Goal: Contribute content: Contribute content

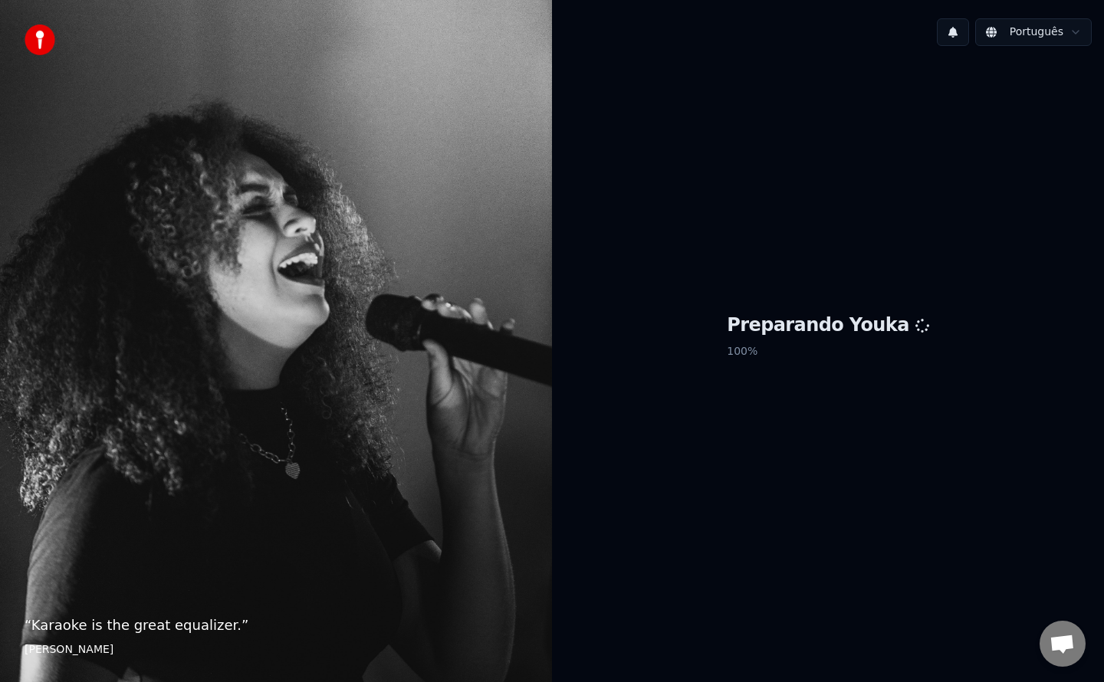
scroll to position [1993, 0]
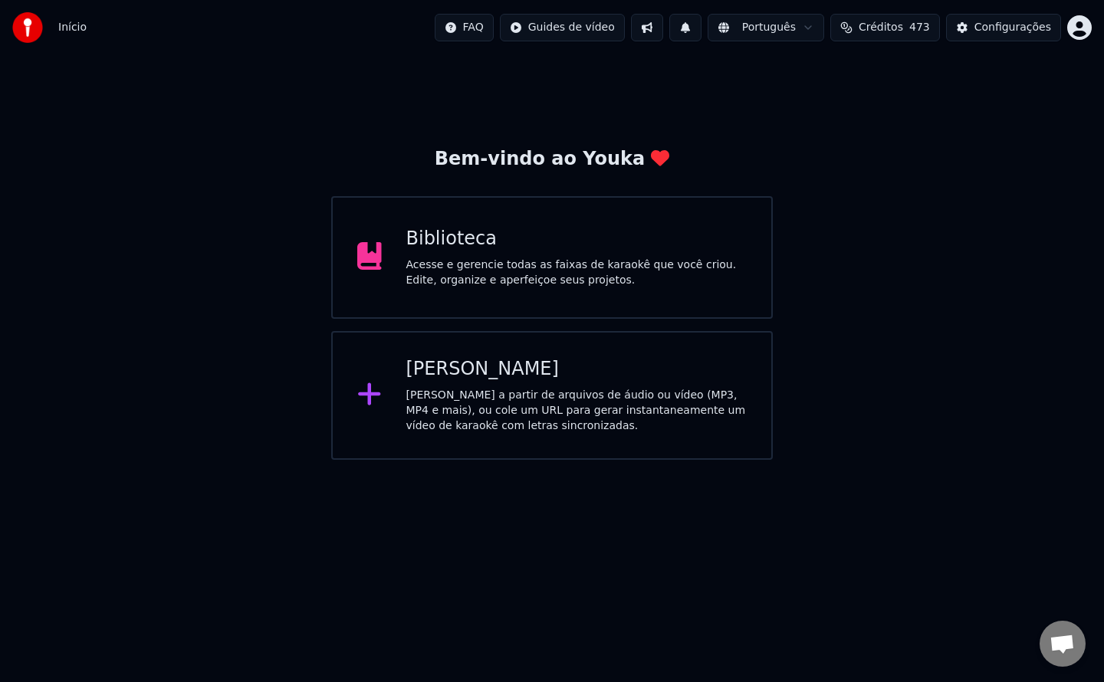
click at [622, 267] on div "Acesse e gerencie todas as faixas de karaokê que você criou. Edite, organize e …" at bounding box center [576, 273] width 341 height 31
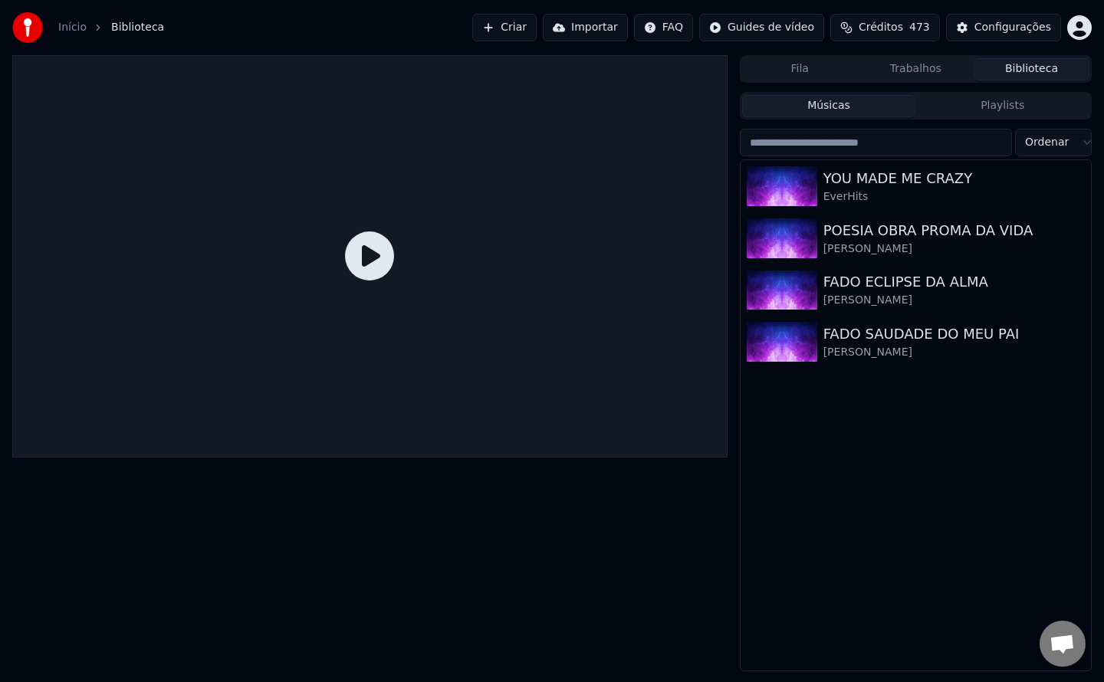
click at [892, 33] on span "Créditos" at bounding box center [881, 27] width 44 height 15
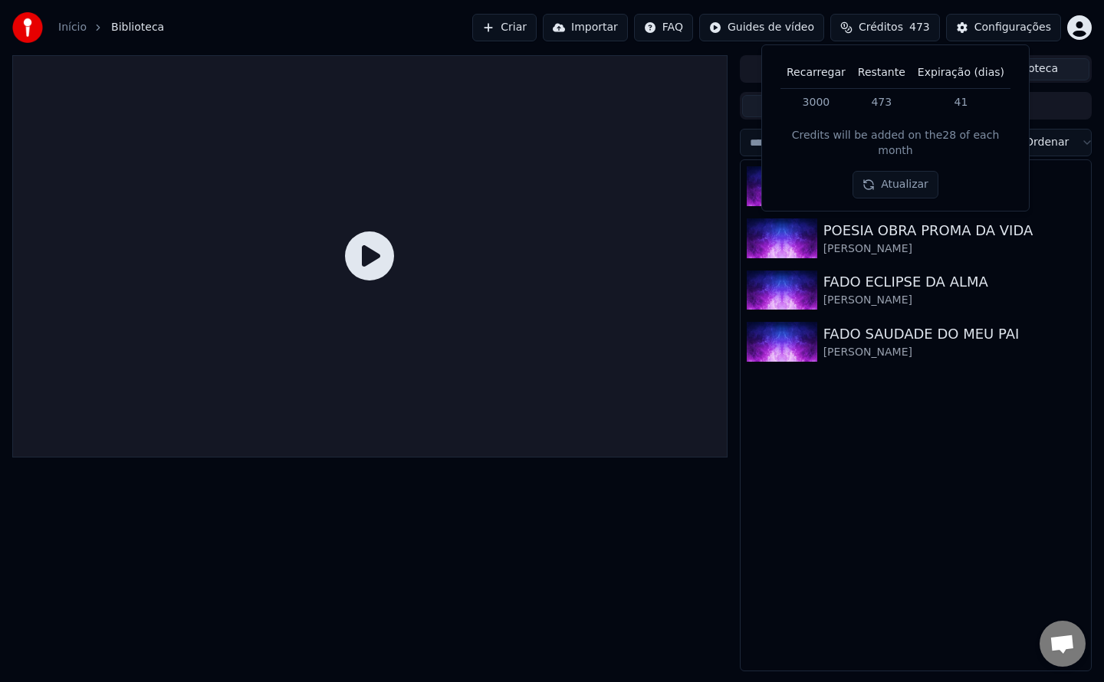
click at [893, 172] on button "Atualizar" at bounding box center [895, 185] width 86 height 28
click at [879, 426] on div "YOU MADE ME CRAZY EverHits POESIA OBRA PROMA DA VIDA Paulo Trindade FADO ECLIPS…" at bounding box center [915, 415] width 350 height 511
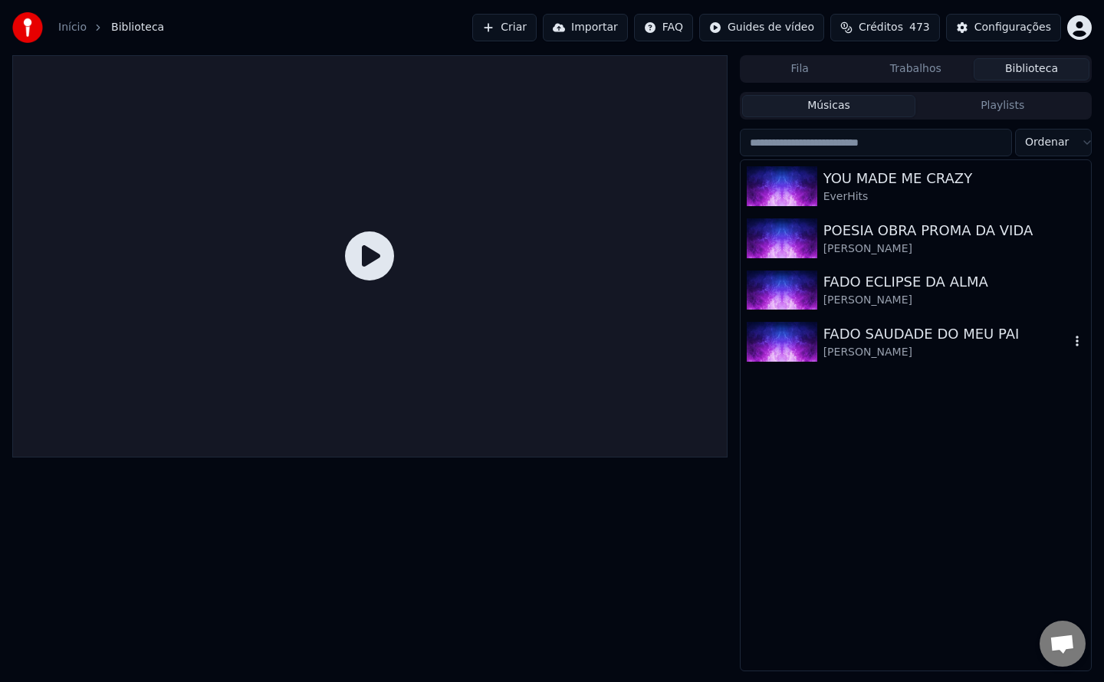
click at [869, 332] on div "FADO SAUDADE DO MEU PAI" at bounding box center [946, 333] width 246 height 21
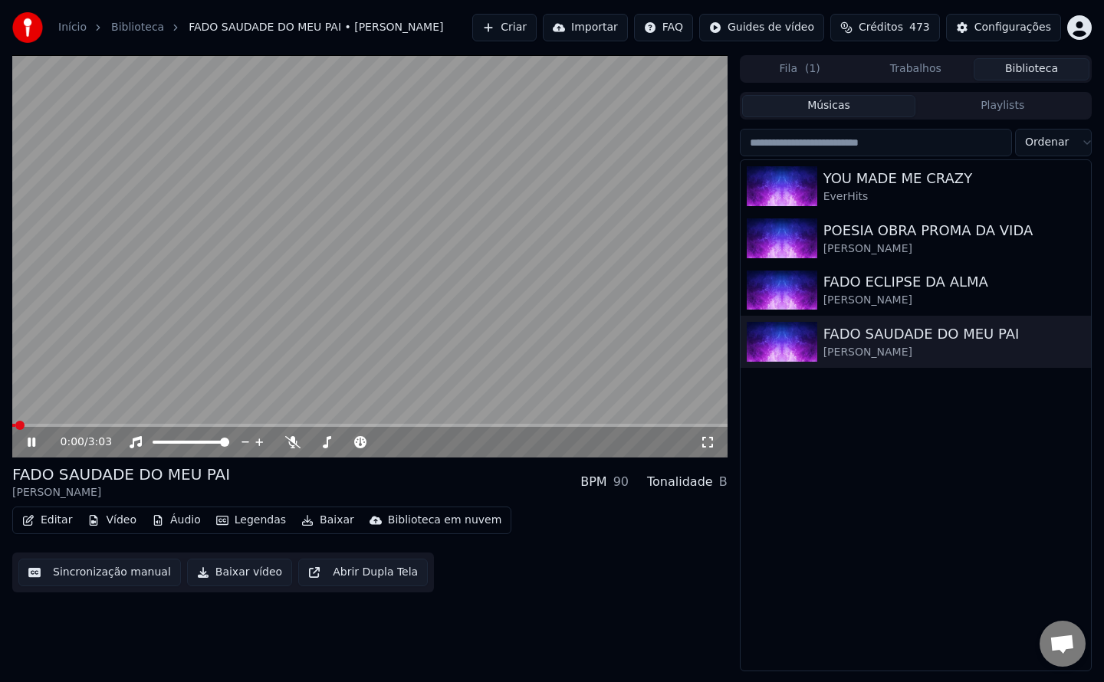
click at [33, 442] on icon at bounding box center [32, 442] width 8 height 9
click at [54, 520] on button "Editar" at bounding box center [47, 520] width 62 height 21
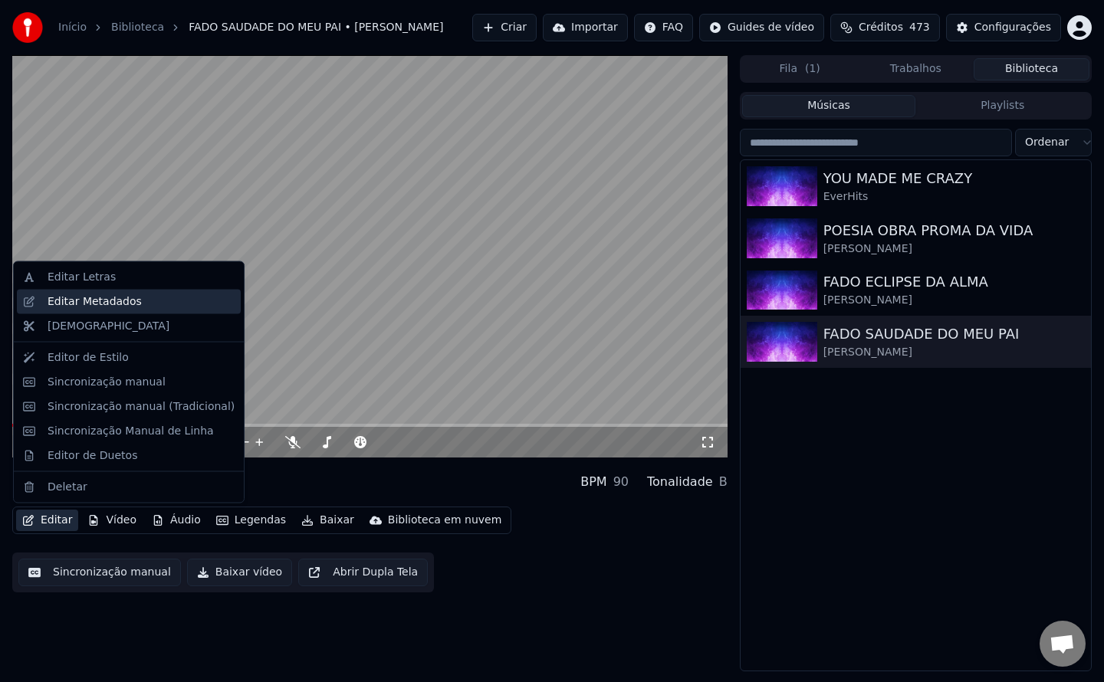
click at [109, 302] on div "Editar Metadados" at bounding box center [95, 301] width 94 height 15
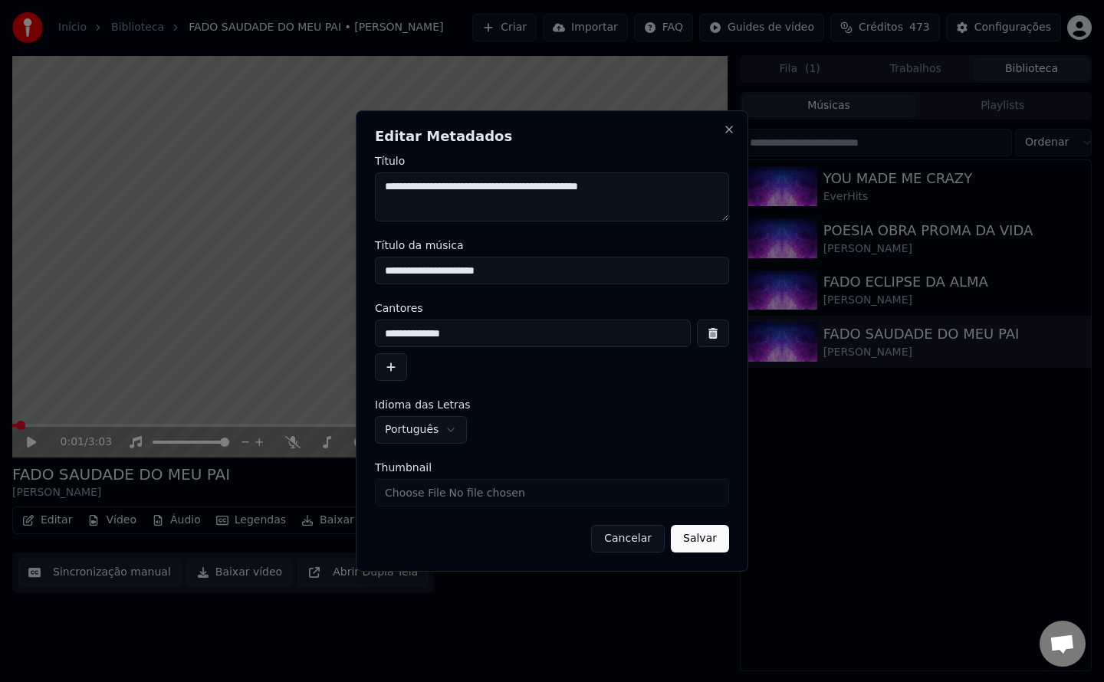
click at [622, 539] on button "Cancelar" at bounding box center [628, 539] width 74 height 28
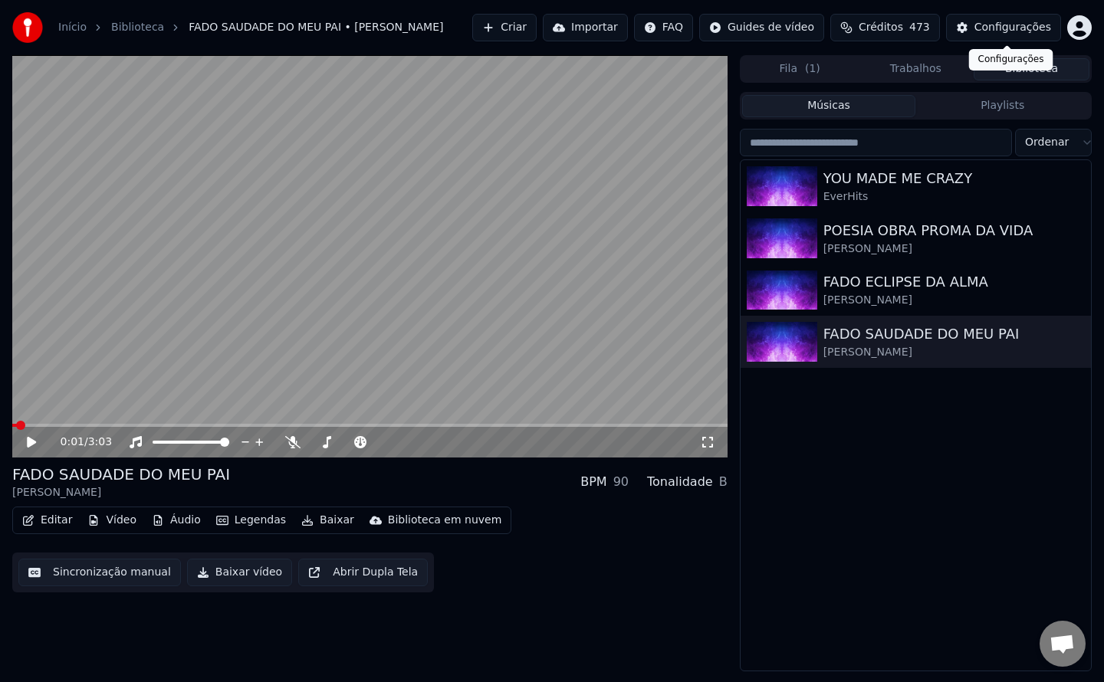
click at [980, 29] on div "Configurações" at bounding box center [1012, 27] width 77 height 15
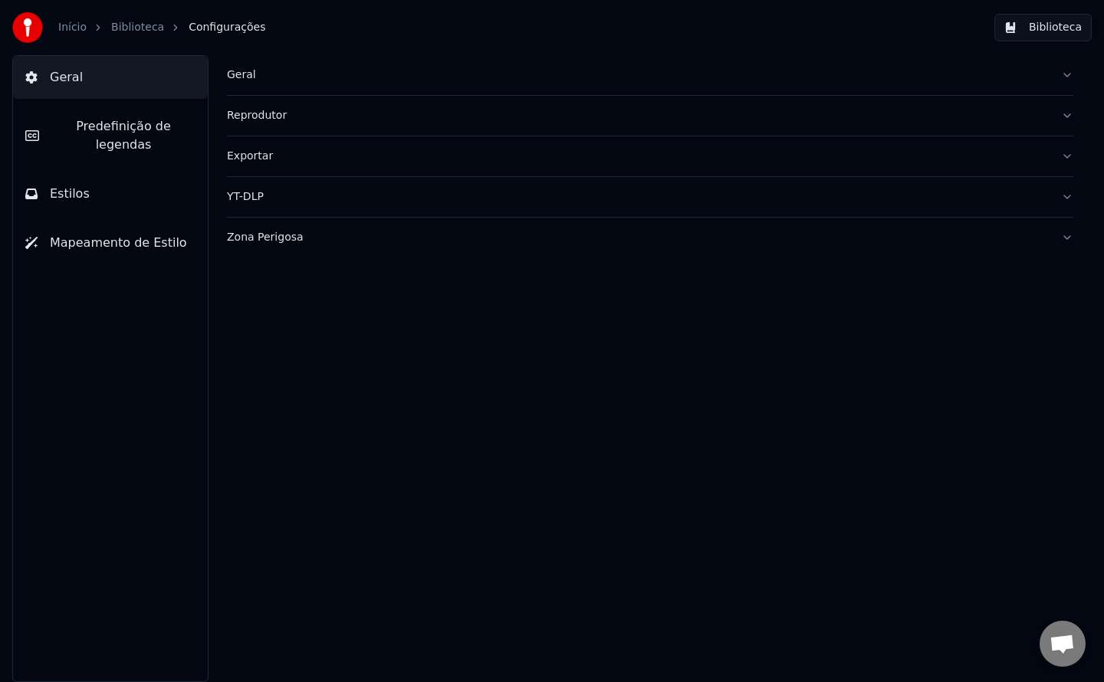
click at [241, 75] on div "Geral" at bounding box center [638, 74] width 822 height 15
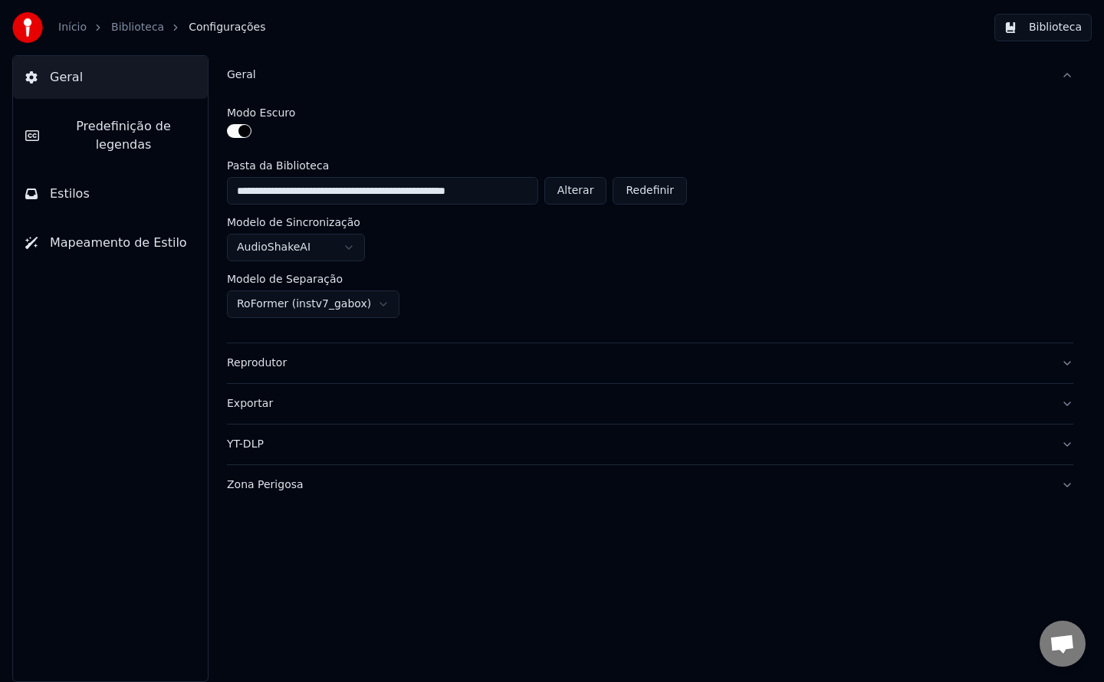
click at [559, 188] on button "Alterar" at bounding box center [575, 191] width 63 height 28
type input "**********"
click at [1056, 25] on button "Biblioteca" at bounding box center [1042, 28] width 97 height 28
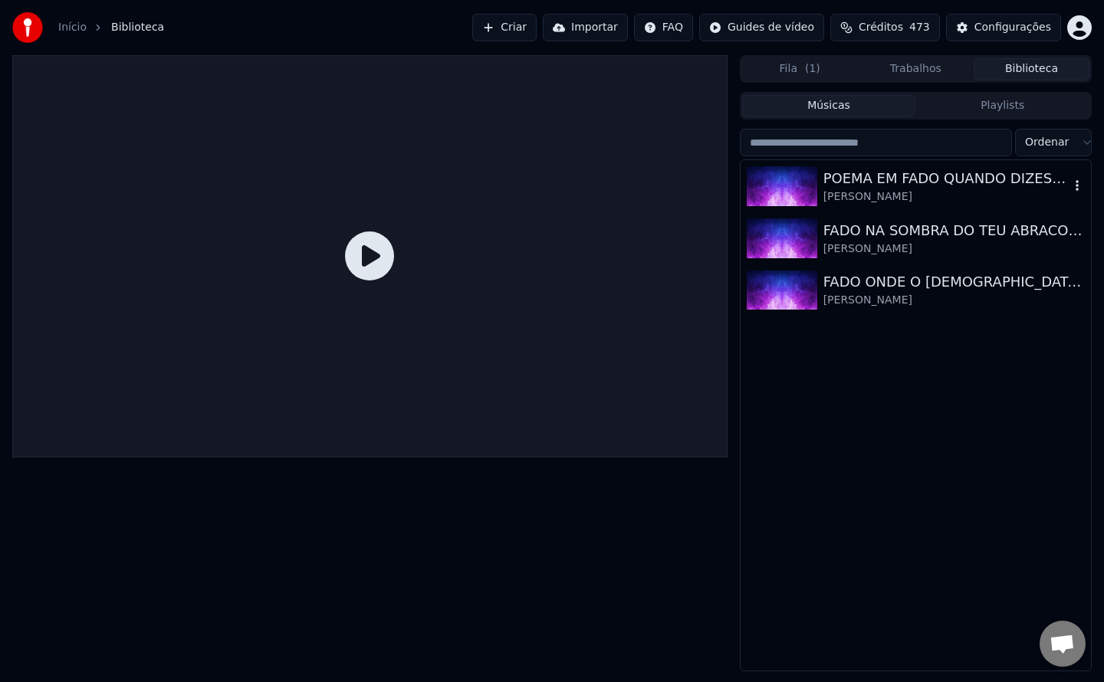
click at [859, 192] on div "Paulo Trindade" at bounding box center [946, 196] width 246 height 15
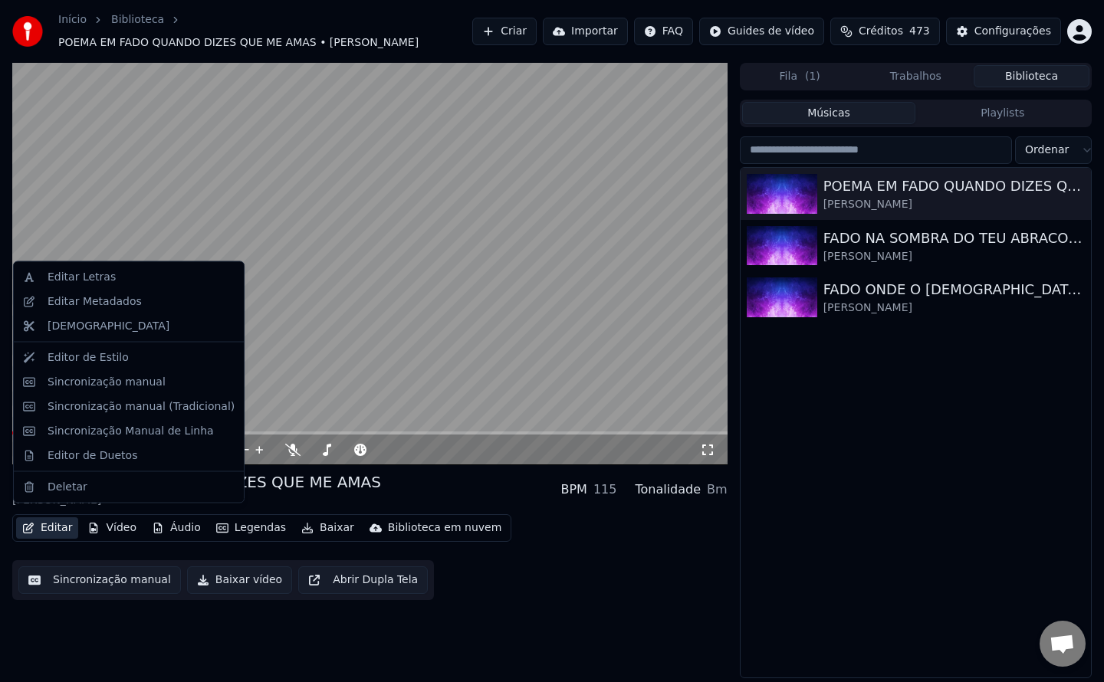
click at [56, 524] on button "Editar" at bounding box center [47, 527] width 62 height 21
click at [97, 306] on div "Editar Metadados" at bounding box center [95, 301] width 94 height 15
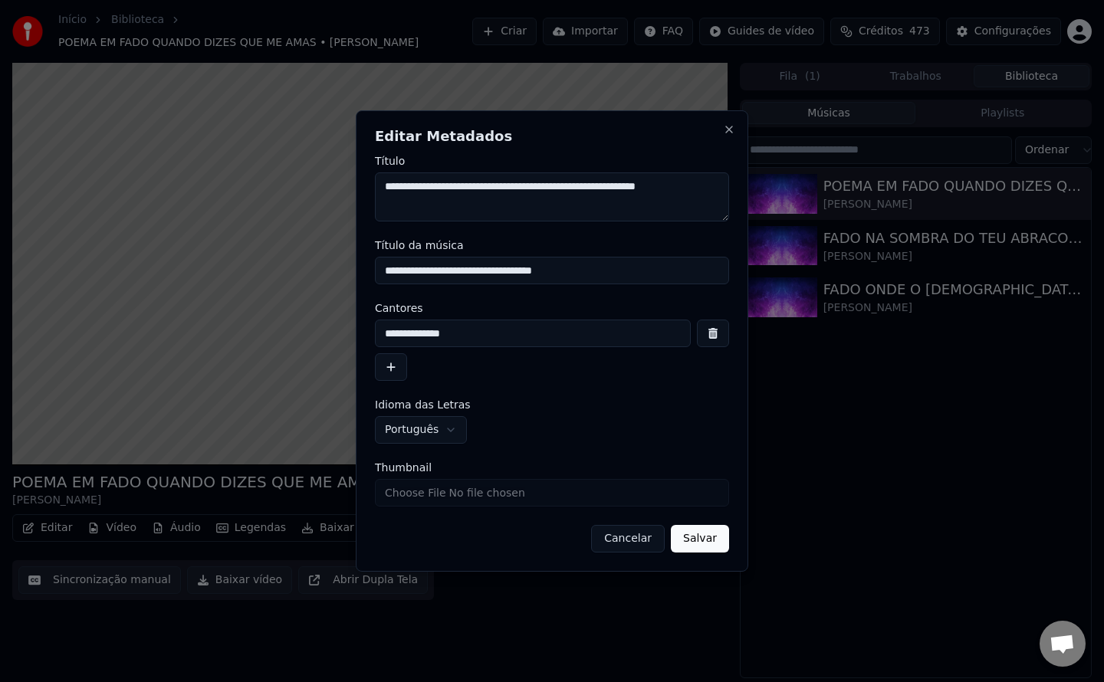
click at [635, 538] on button "Cancelar" at bounding box center [628, 539] width 74 height 28
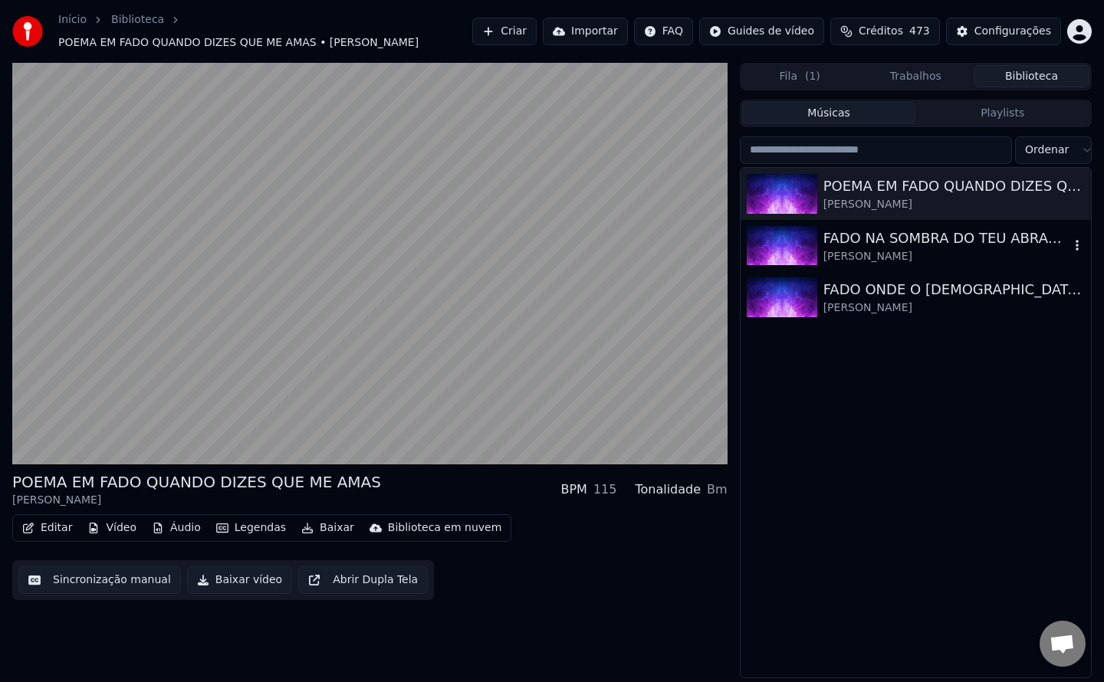
click at [789, 249] on img at bounding box center [782, 246] width 71 height 40
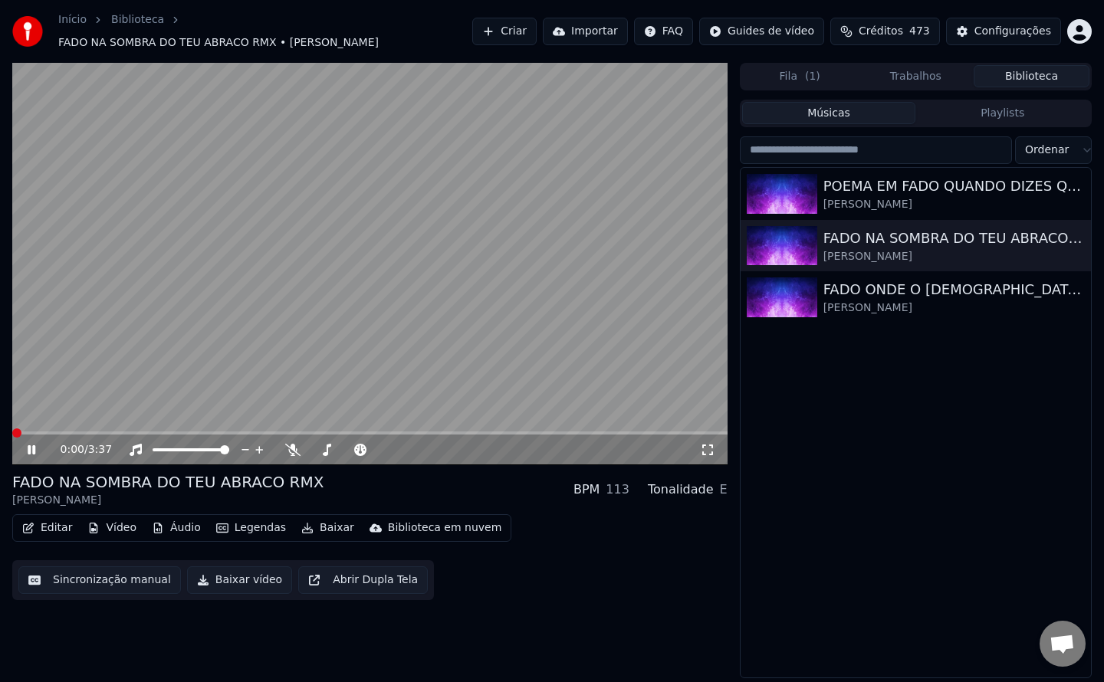
click at [50, 521] on button "Editar" at bounding box center [47, 527] width 62 height 21
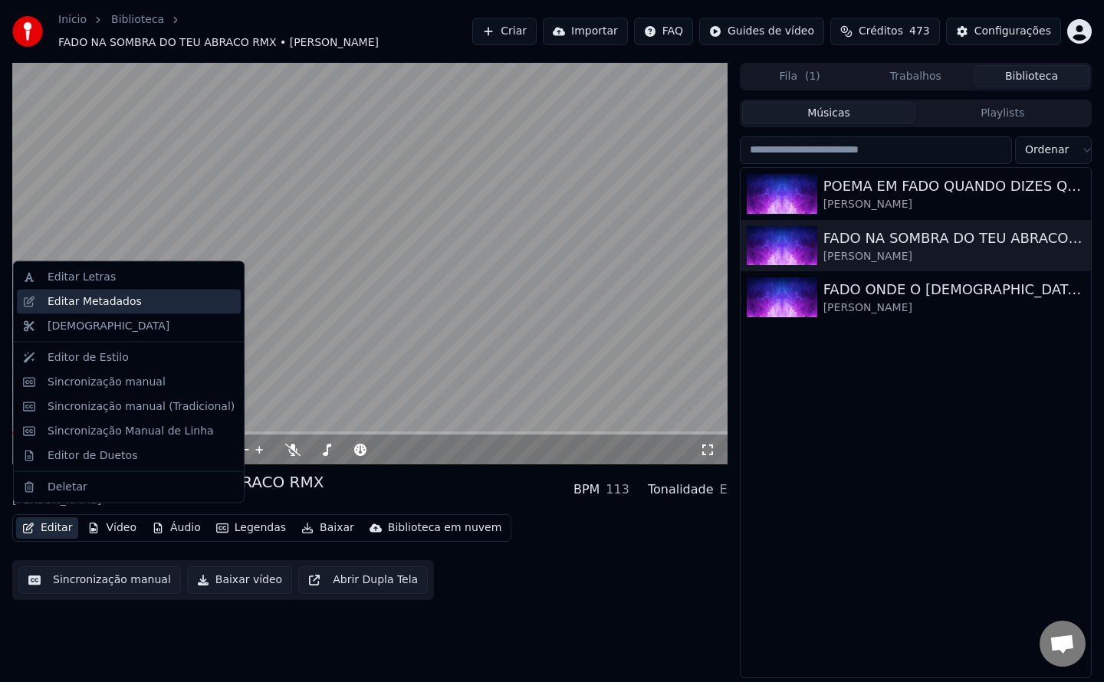
click at [117, 305] on div "Editar Metadados" at bounding box center [95, 301] width 94 height 15
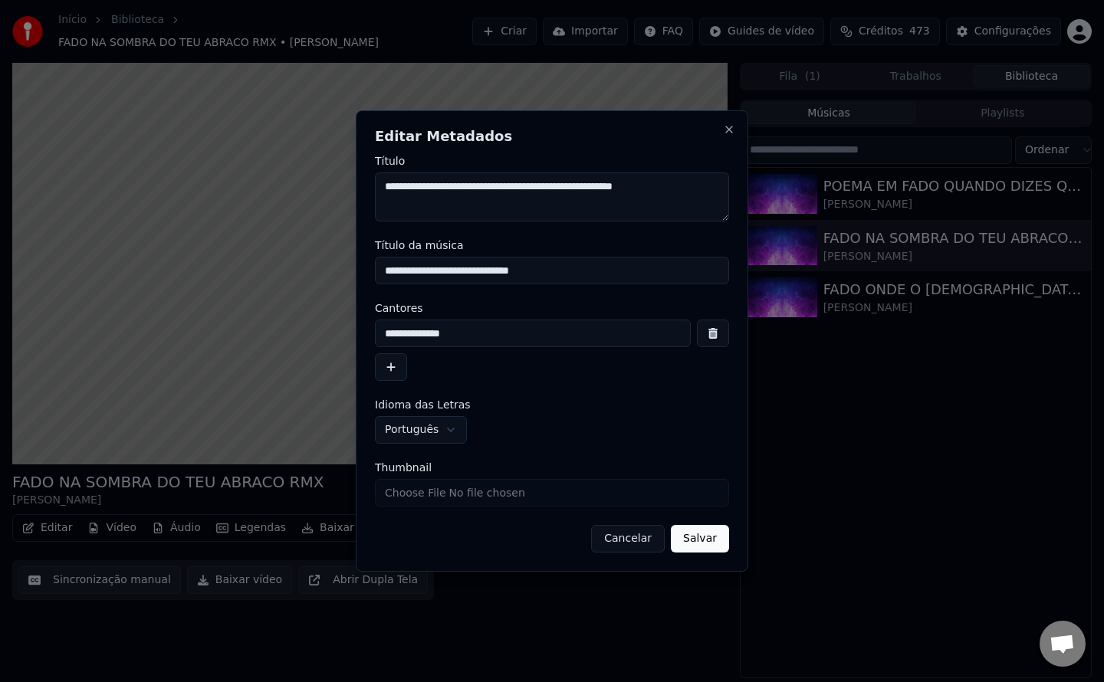
click at [641, 543] on button "Cancelar" at bounding box center [628, 539] width 74 height 28
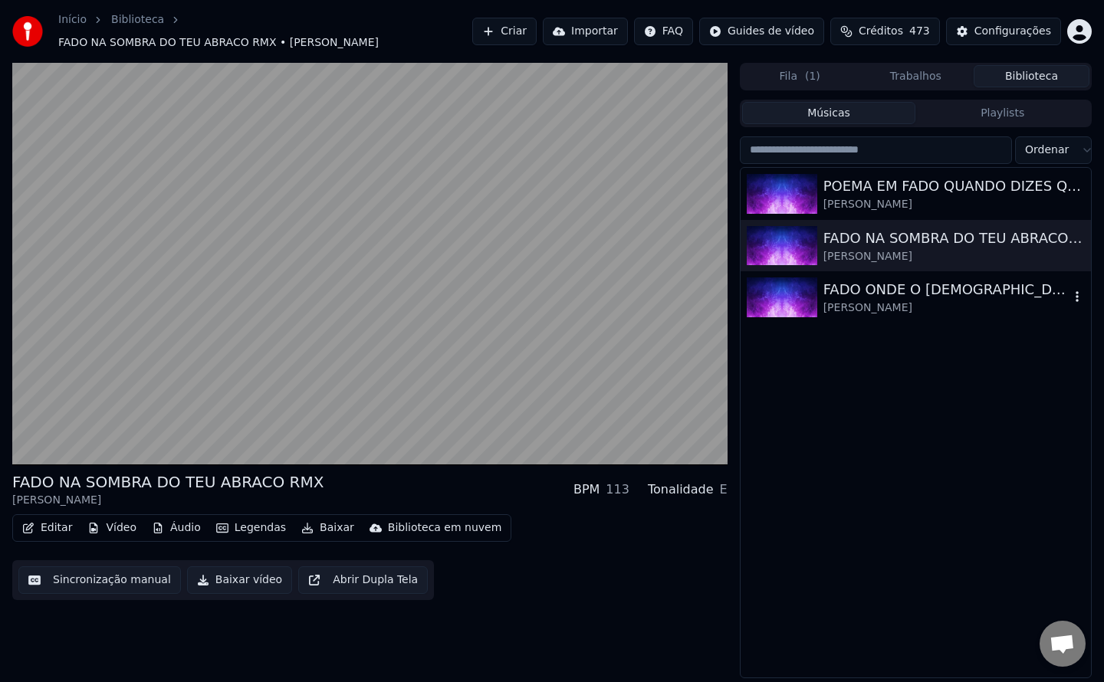
click at [788, 291] on img at bounding box center [782, 297] width 71 height 40
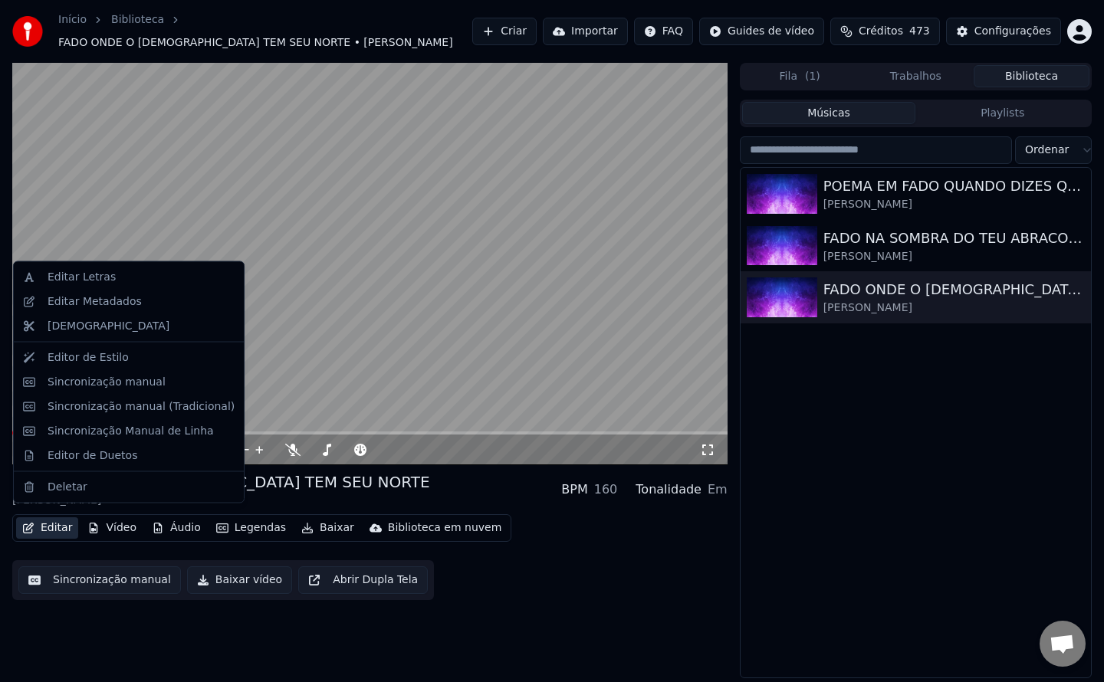
click at [51, 522] on button "Editar" at bounding box center [47, 527] width 62 height 21
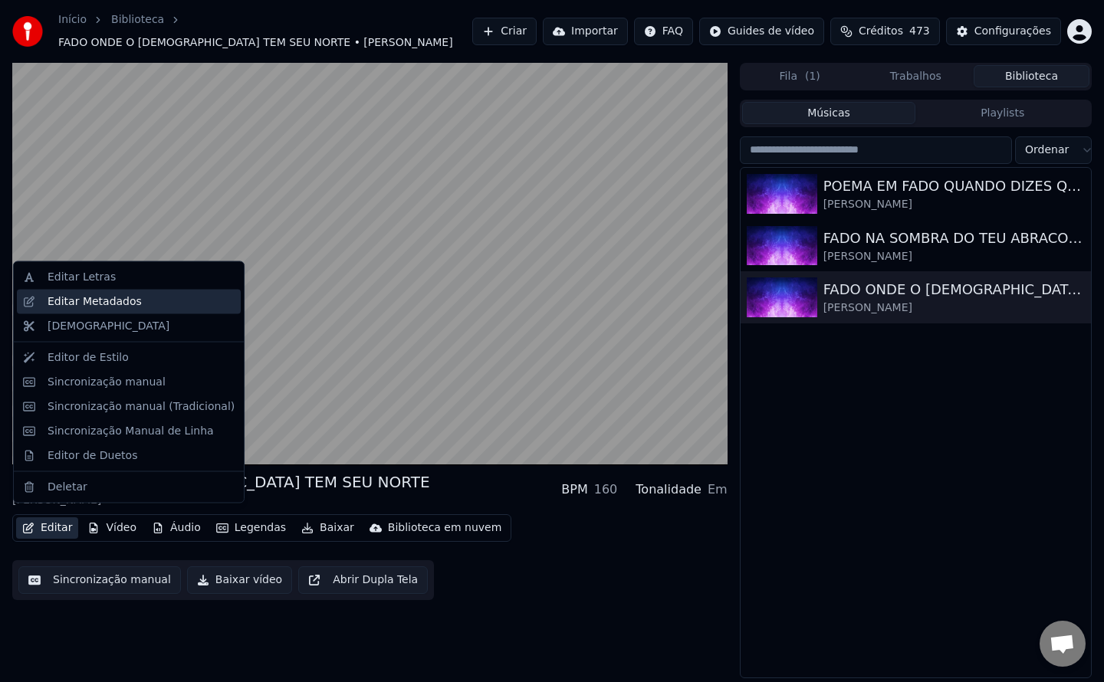
click at [127, 300] on div "Editar Metadados" at bounding box center [95, 301] width 94 height 15
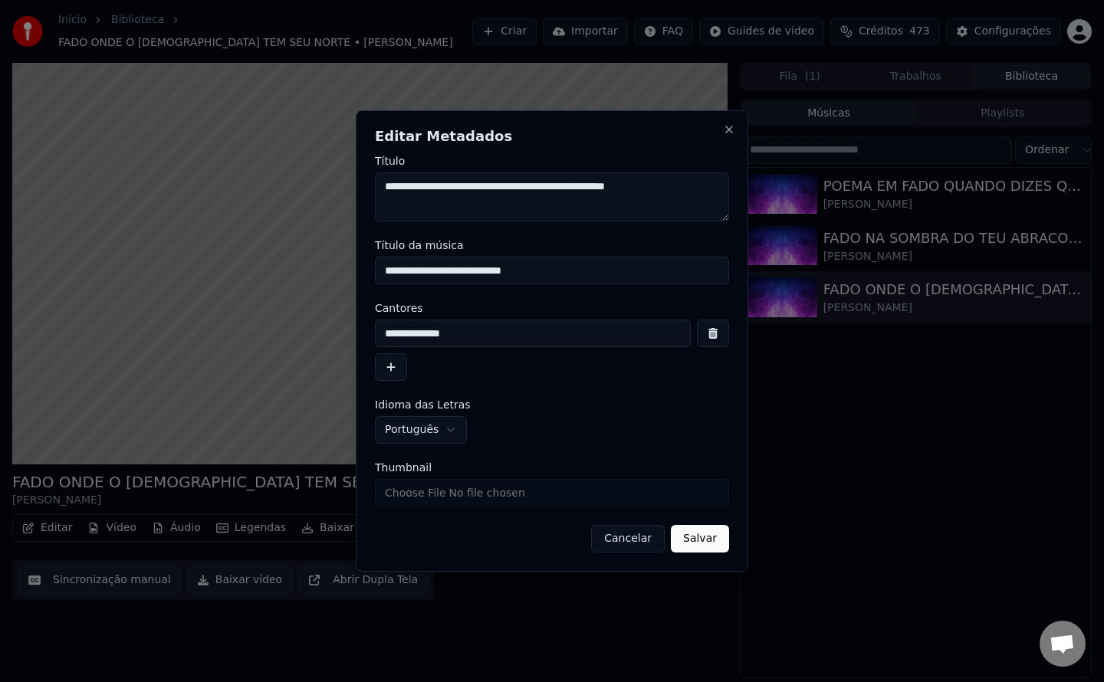
click at [622, 548] on button "Cancelar" at bounding box center [628, 539] width 74 height 28
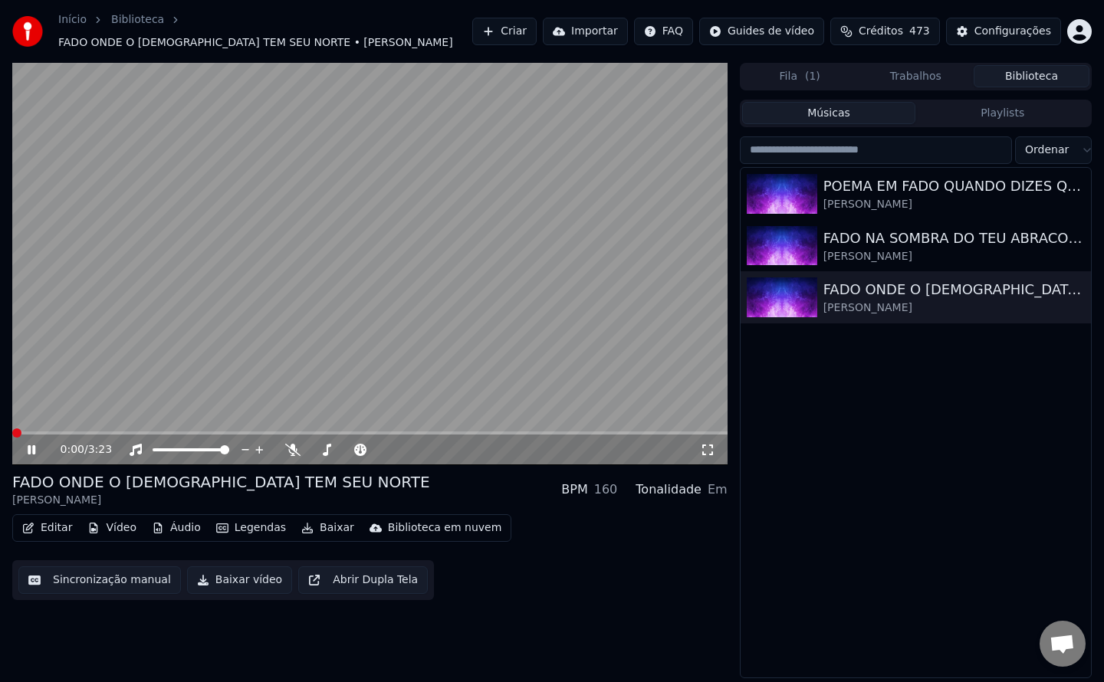
click at [343, 306] on video at bounding box center [369, 264] width 715 height 402
click at [1010, 24] on div "Configurações" at bounding box center [1012, 31] width 77 height 15
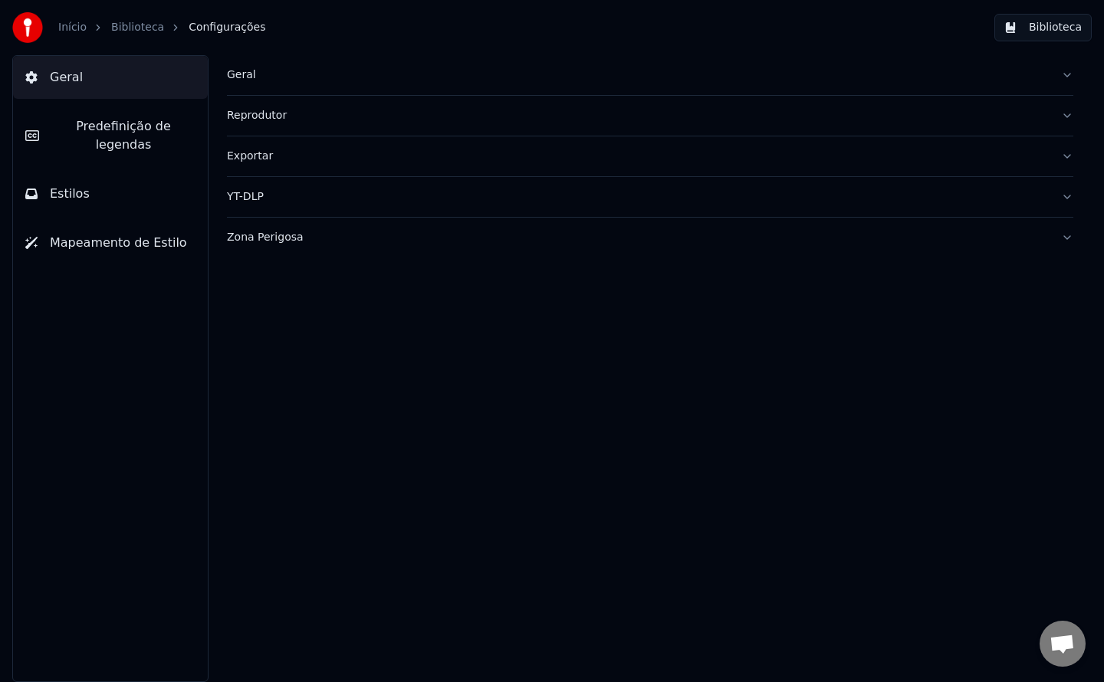
click at [245, 77] on div "Geral" at bounding box center [638, 74] width 822 height 15
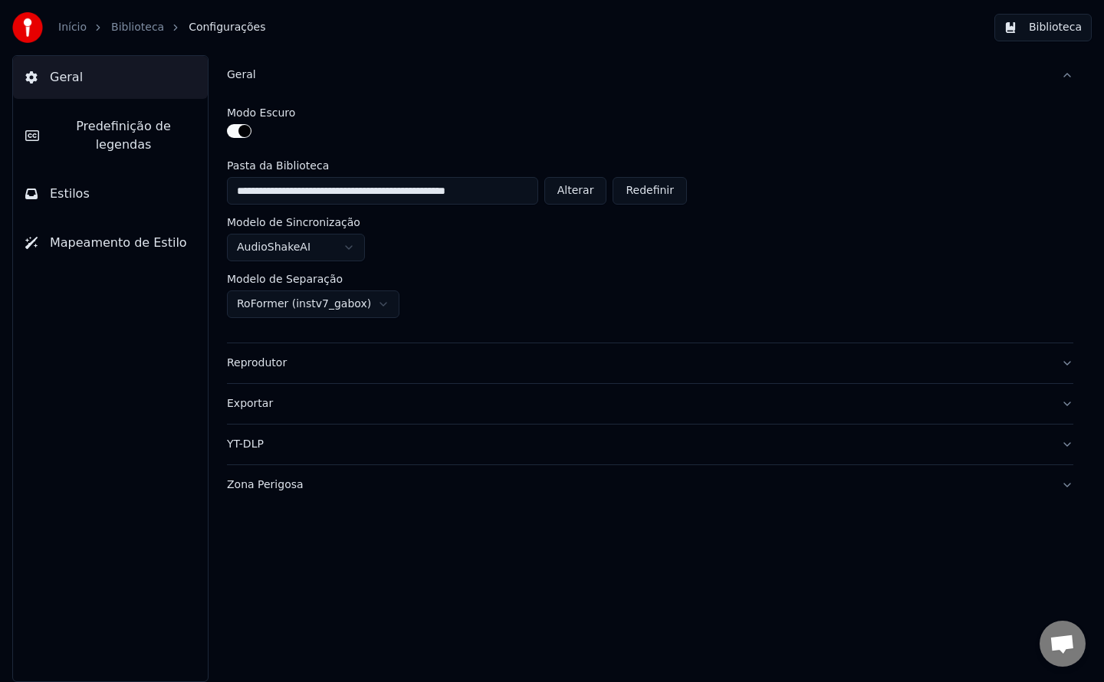
click at [586, 196] on button "Alterar" at bounding box center [575, 191] width 63 height 28
type input "**********"
click at [1030, 37] on button "Biblioteca" at bounding box center [1042, 28] width 97 height 28
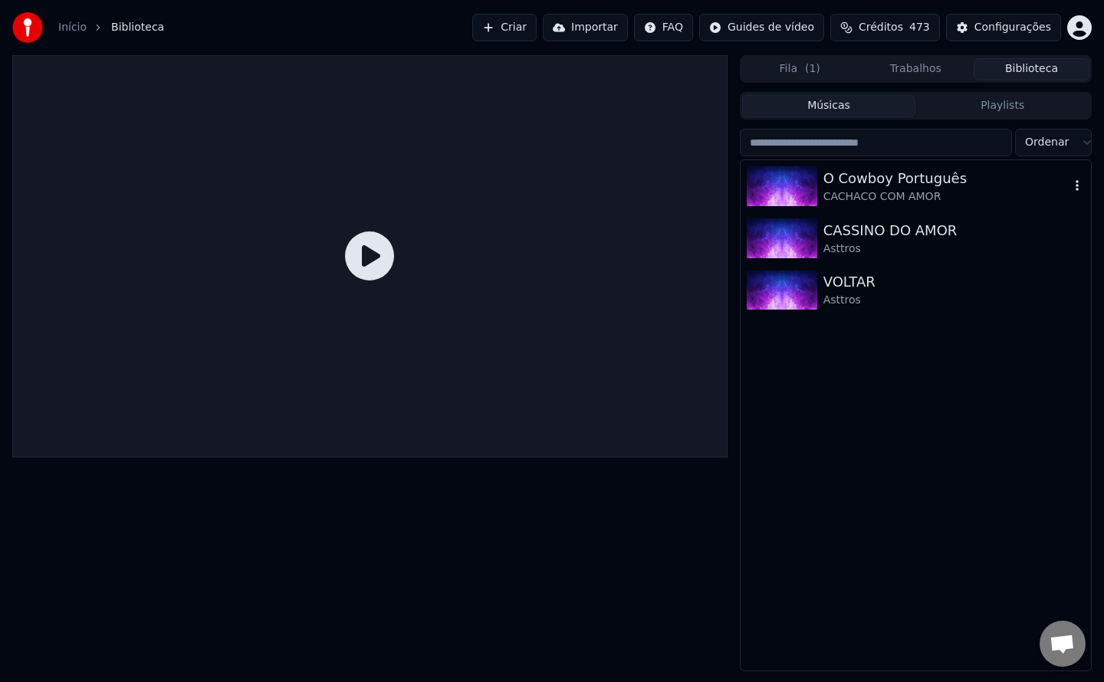
click at [853, 198] on div "CACHACO COM AMOR" at bounding box center [946, 196] width 246 height 15
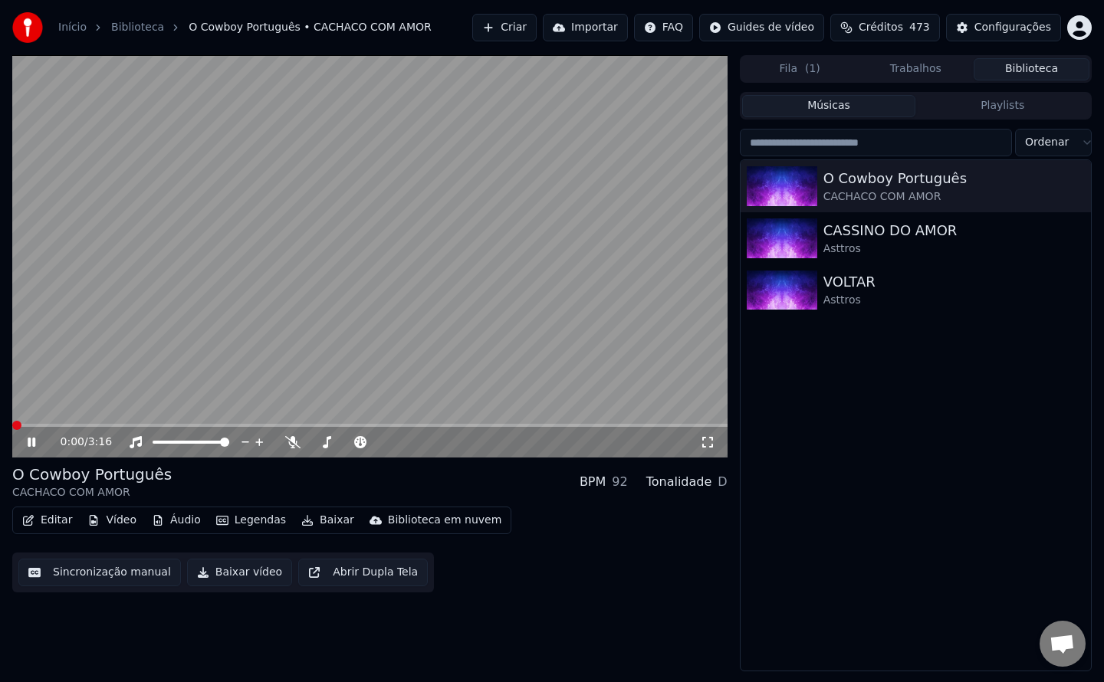
click at [201, 319] on video at bounding box center [369, 256] width 715 height 402
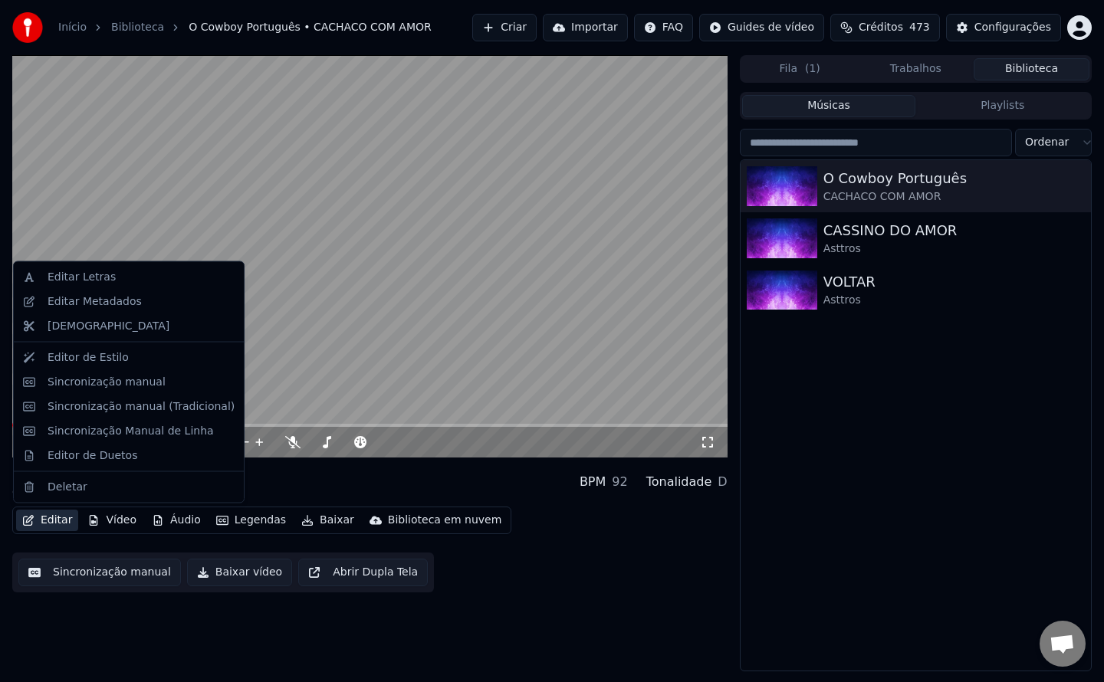
click at [55, 517] on button "Editar" at bounding box center [47, 520] width 62 height 21
click at [139, 302] on div "Editar Metadados" at bounding box center [141, 301] width 187 height 15
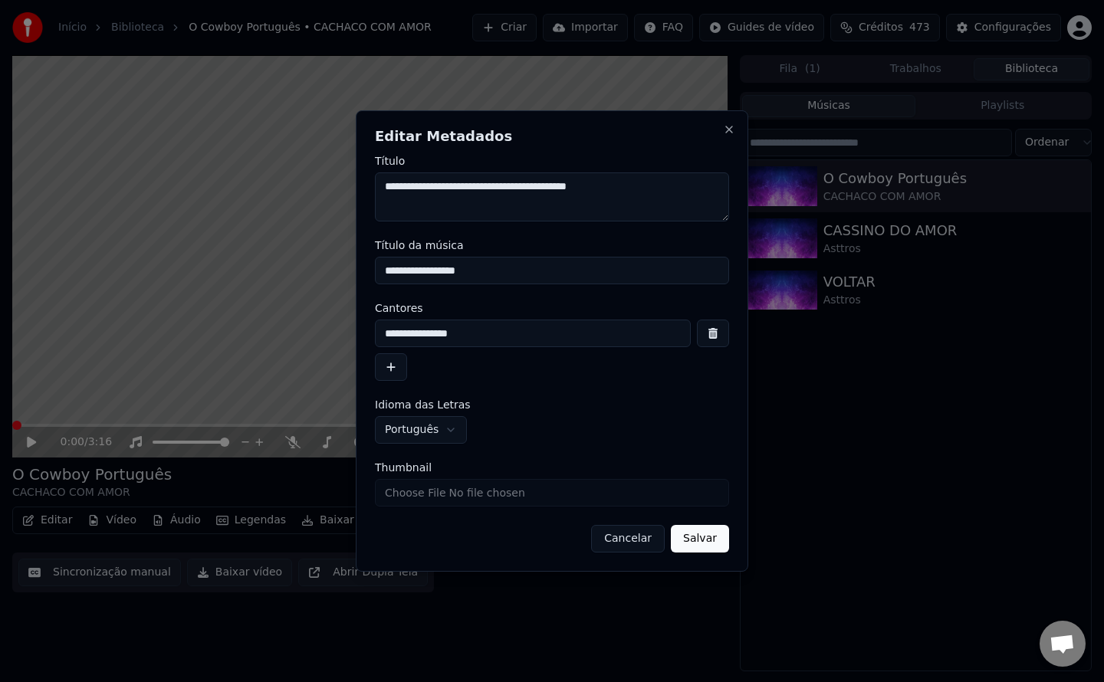
drag, startPoint x: 672, startPoint y: 187, endPoint x: 546, endPoint y: 202, distance: 126.6
click at [546, 202] on textarea "**********" at bounding box center [552, 196] width 354 height 49
drag, startPoint x: 537, startPoint y: 277, endPoint x: 48, endPoint y: 346, distance: 494.8
click at [48, 346] on body "Início Biblioteca O Cowboy Português • CACHACO COM AMOR Criar Importar FAQ Guid…" at bounding box center [552, 341] width 1104 height 682
paste input
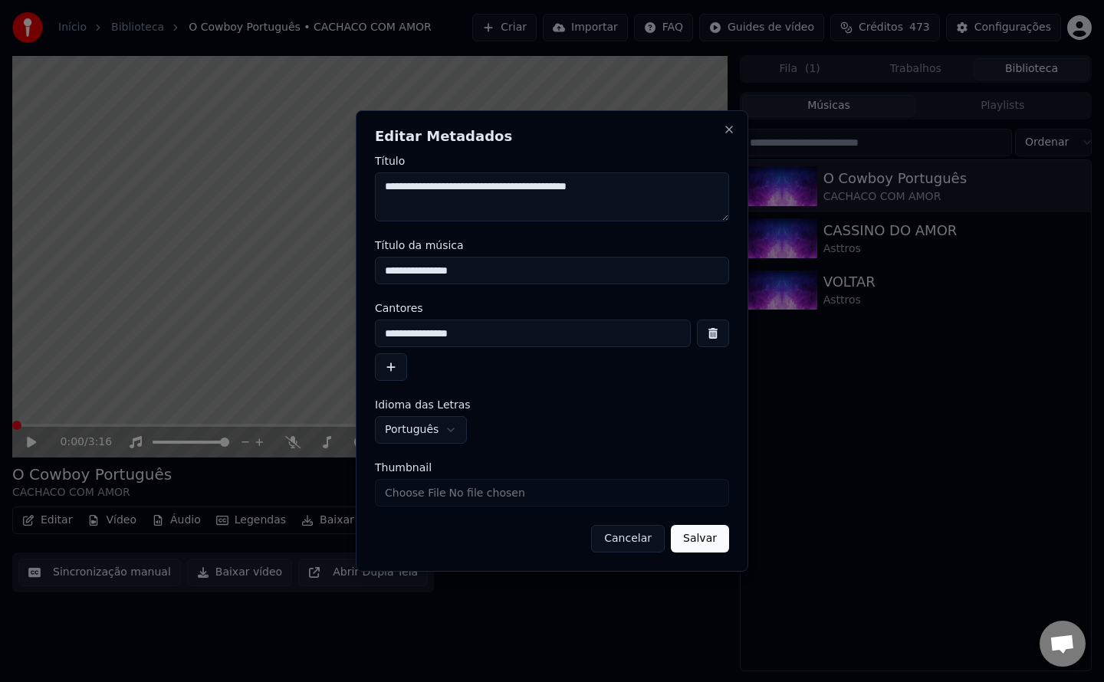
type input "**********"
drag, startPoint x: 438, startPoint y: 192, endPoint x: 535, endPoint y: 199, distance: 96.8
click at [535, 199] on textarea "**********" at bounding box center [552, 196] width 354 height 49
drag, startPoint x: 505, startPoint y: 337, endPoint x: 140, endPoint y: 379, distance: 368.1
click at [140, 379] on body "Início Biblioteca O Cowboy Português • CACHACO COM AMOR Criar Importar FAQ Guid…" at bounding box center [552, 341] width 1104 height 682
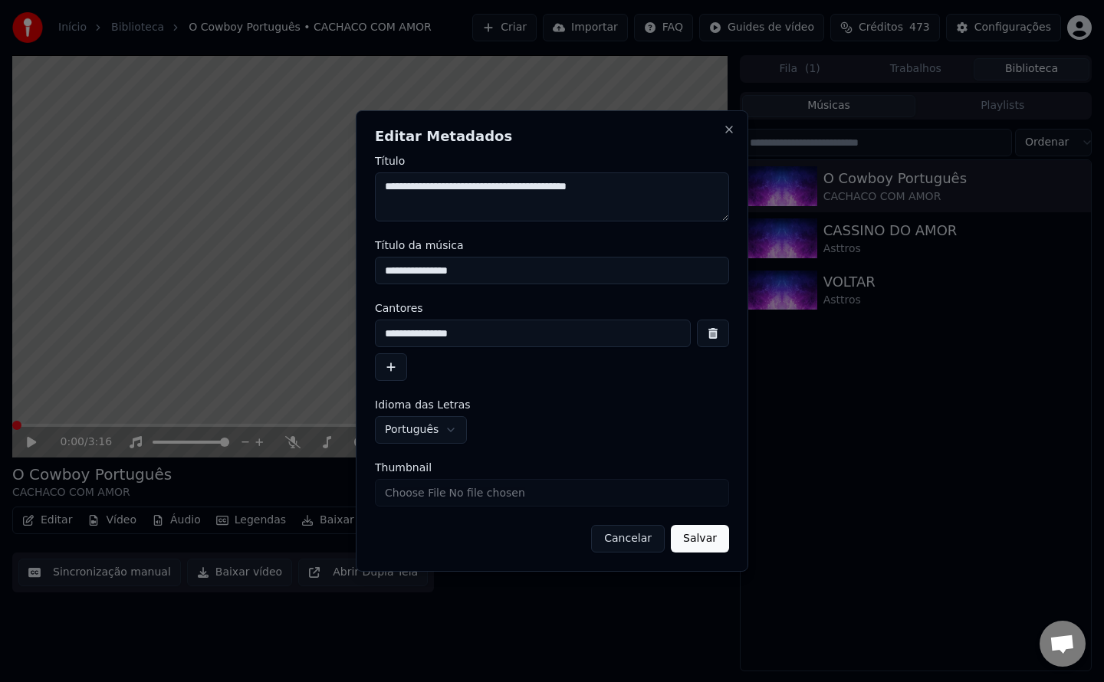
paste input "**"
type input "**********"
click at [504, 497] on input "Thumbnail" at bounding box center [552, 493] width 354 height 28
type input "**********"
click at [706, 540] on button "Salvar" at bounding box center [700, 539] width 58 height 28
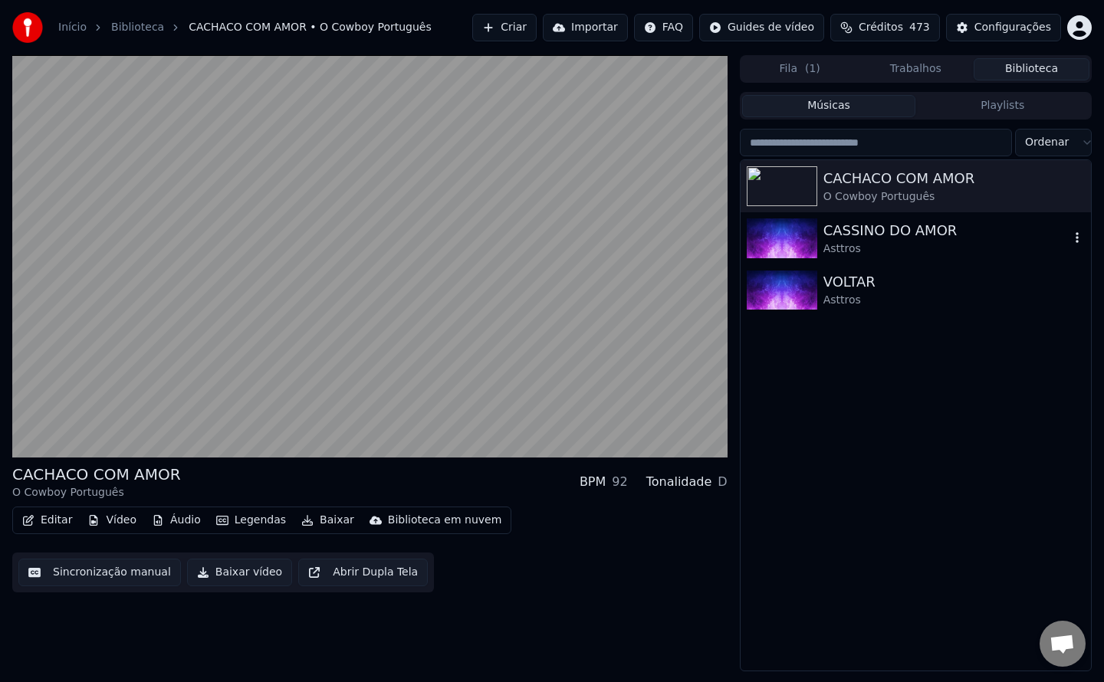
click at [785, 245] on img at bounding box center [782, 238] width 71 height 40
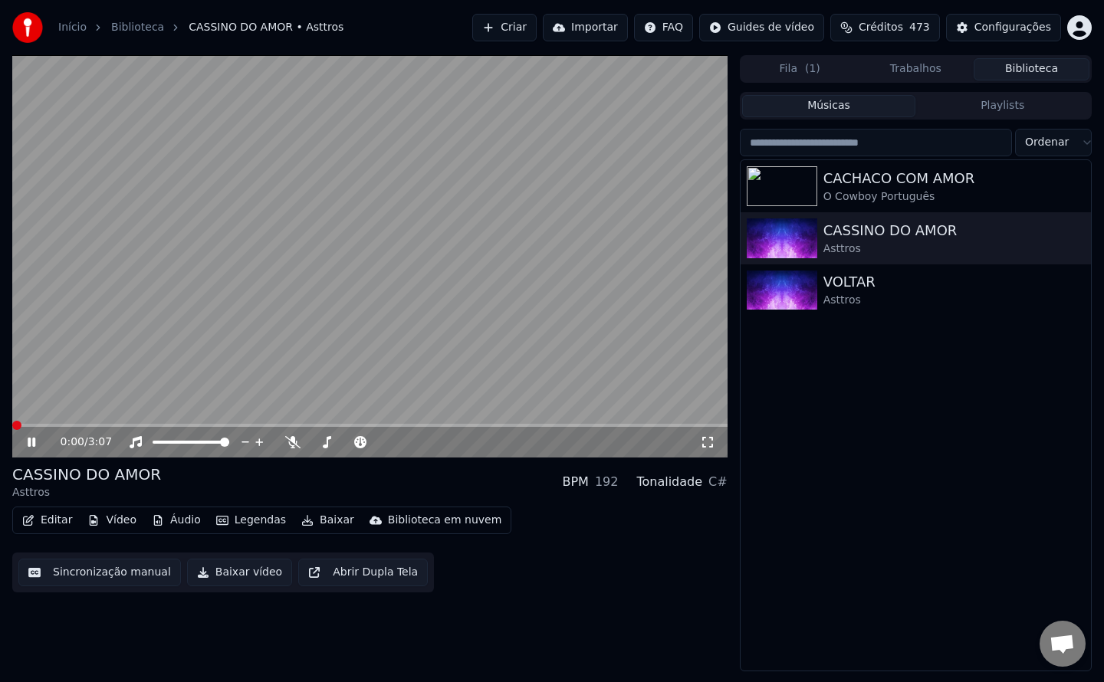
click at [34, 443] on icon at bounding box center [32, 442] width 8 height 9
click at [59, 520] on button "Editar" at bounding box center [47, 520] width 62 height 21
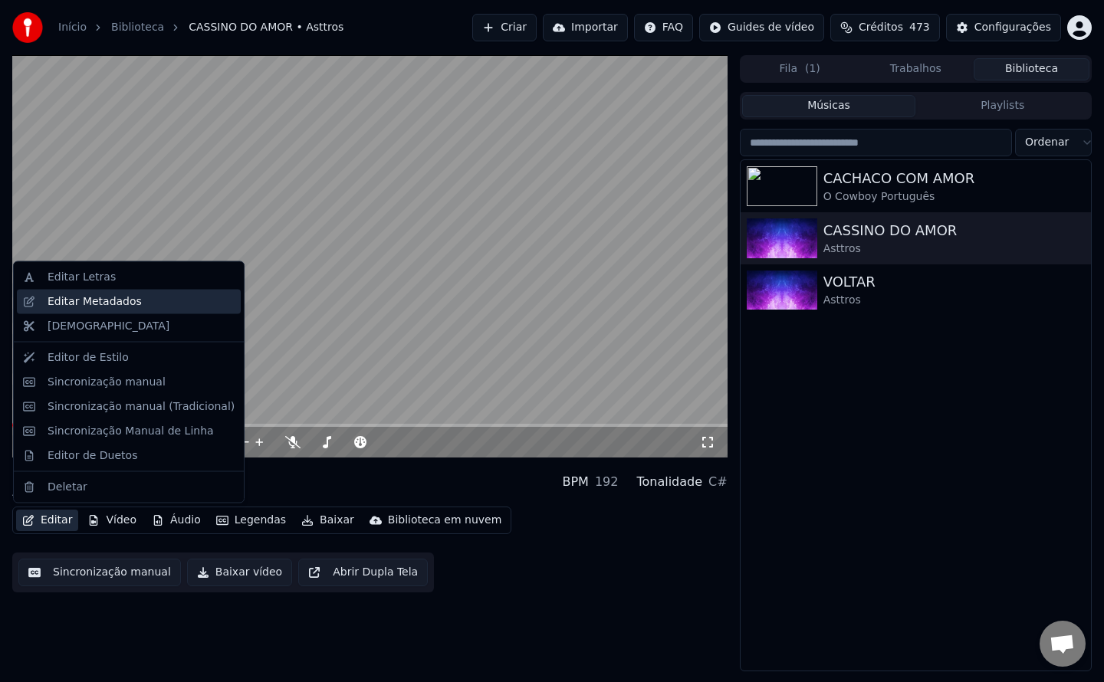
click at [97, 307] on div "Editar Metadados" at bounding box center [95, 301] width 94 height 15
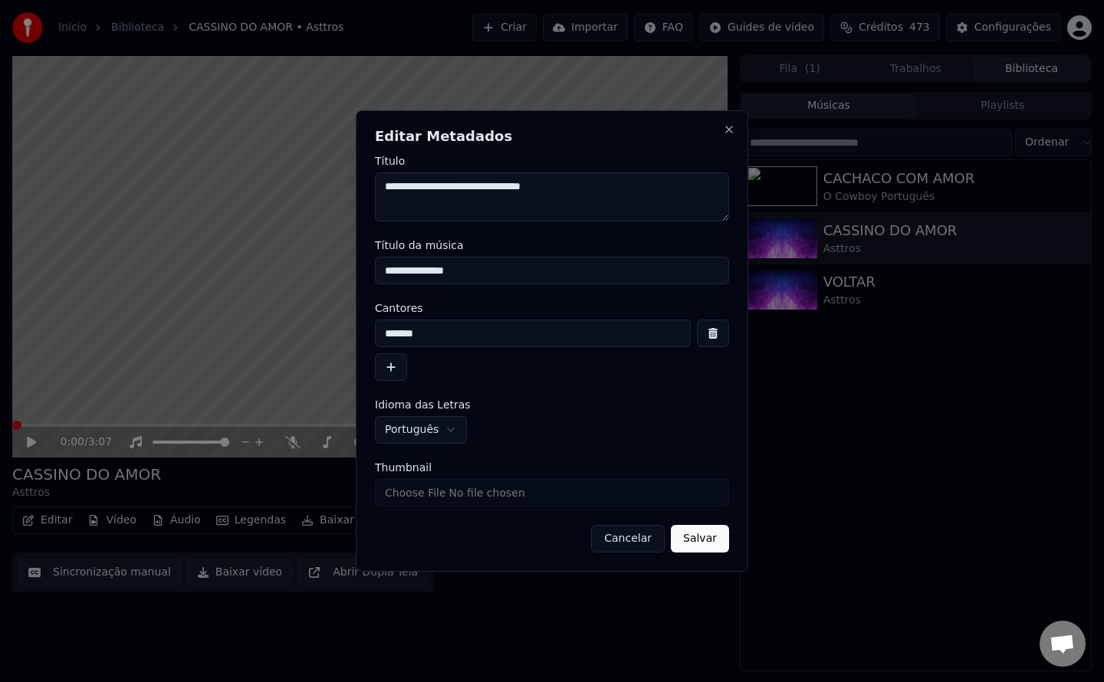
click at [452, 494] on input "Thumbnail" at bounding box center [552, 493] width 354 height 28
type input "**********"
click at [703, 545] on button "Salvar" at bounding box center [700, 539] width 58 height 28
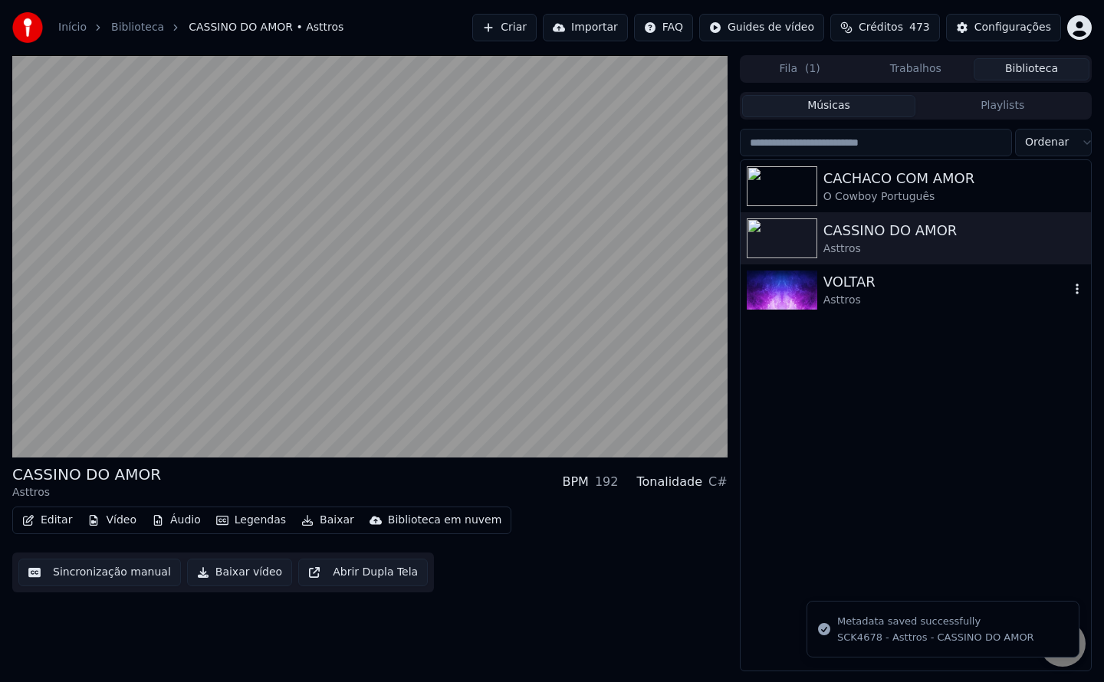
click at [787, 298] on img at bounding box center [782, 291] width 71 height 40
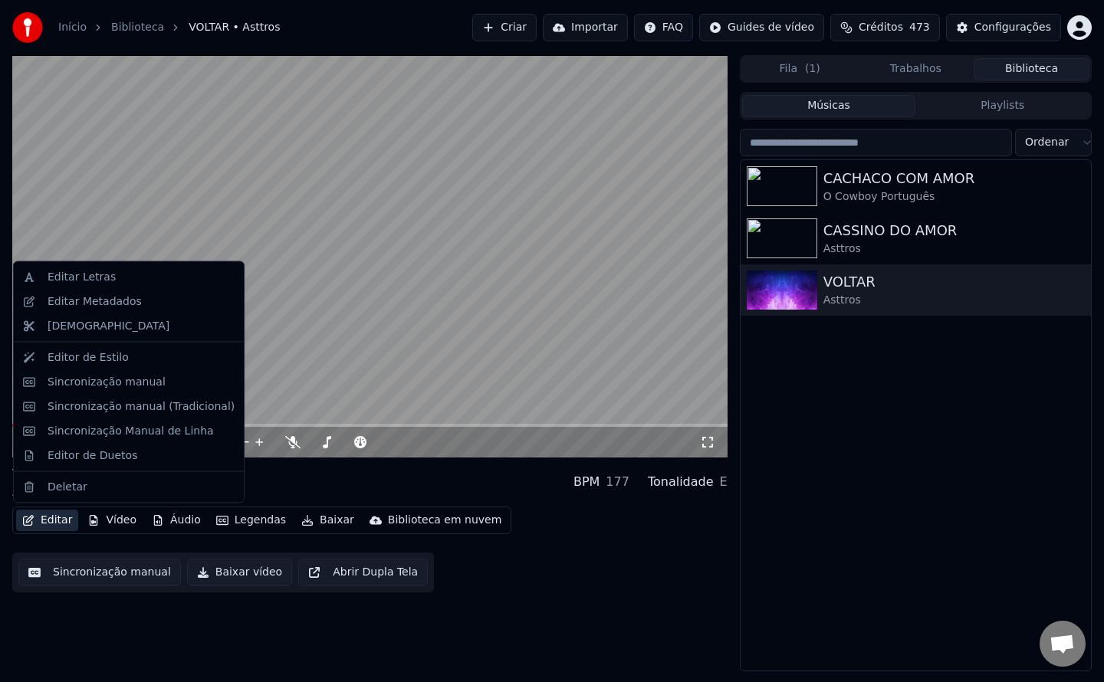
click at [41, 527] on button "Editar" at bounding box center [47, 520] width 62 height 21
click at [113, 304] on div "Editar Metadados" at bounding box center [95, 301] width 94 height 15
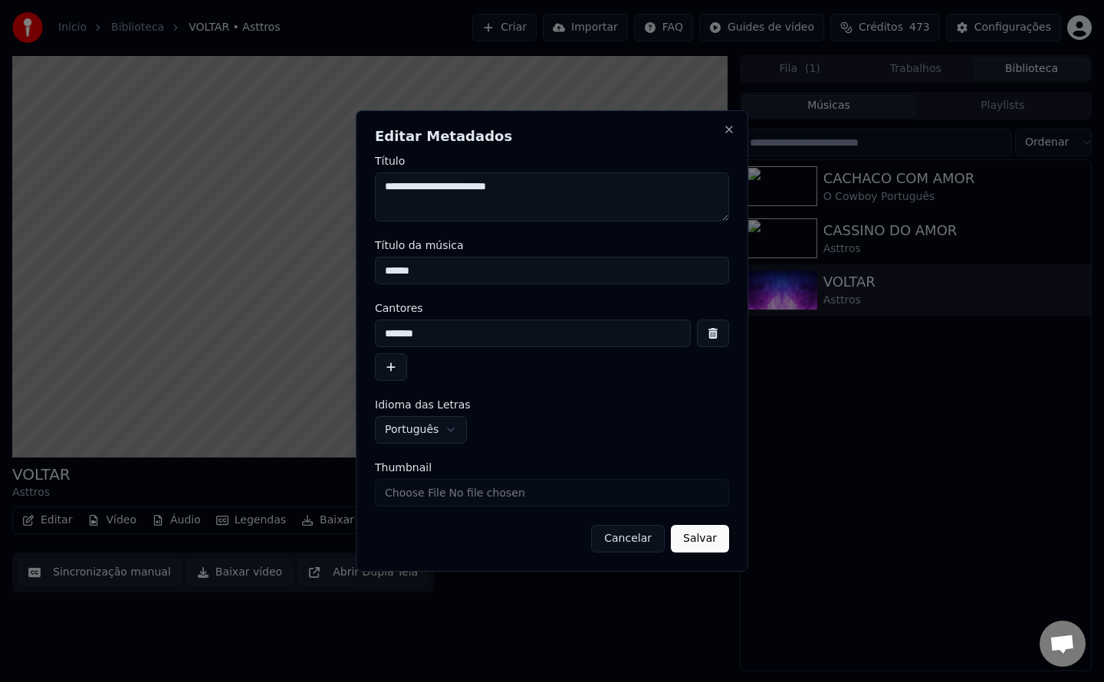
click at [478, 495] on input "Thumbnail" at bounding box center [552, 493] width 354 height 28
type input "**********"
click at [708, 547] on button "Salvar" at bounding box center [700, 539] width 58 height 28
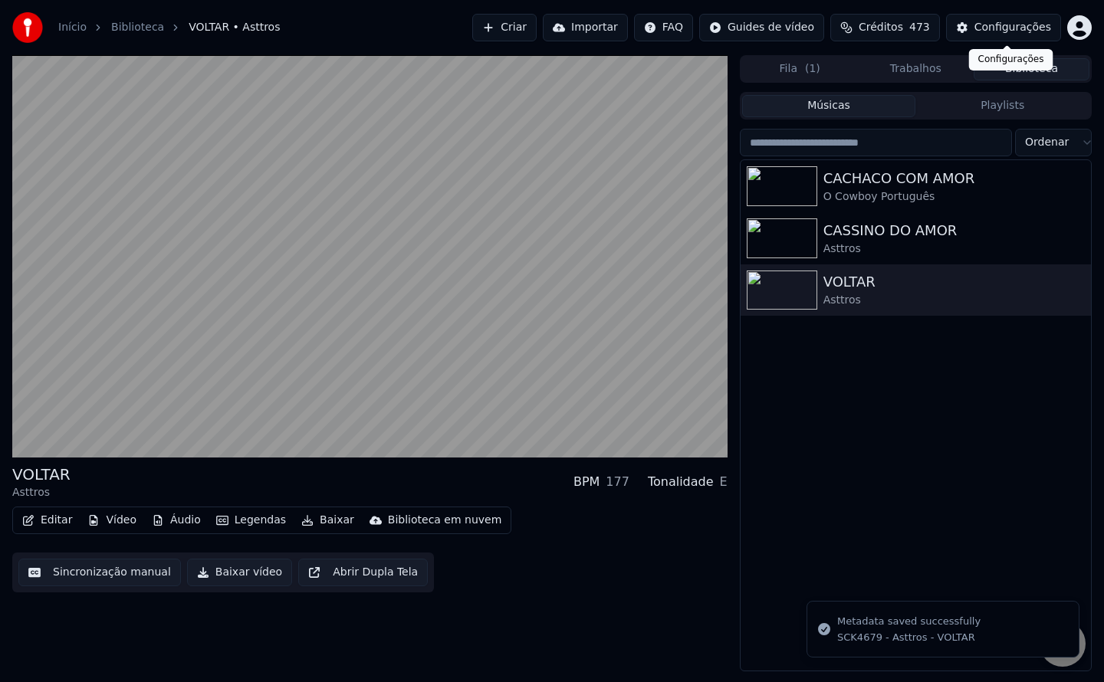
click at [1005, 31] on div "Configurações" at bounding box center [1012, 27] width 77 height 15
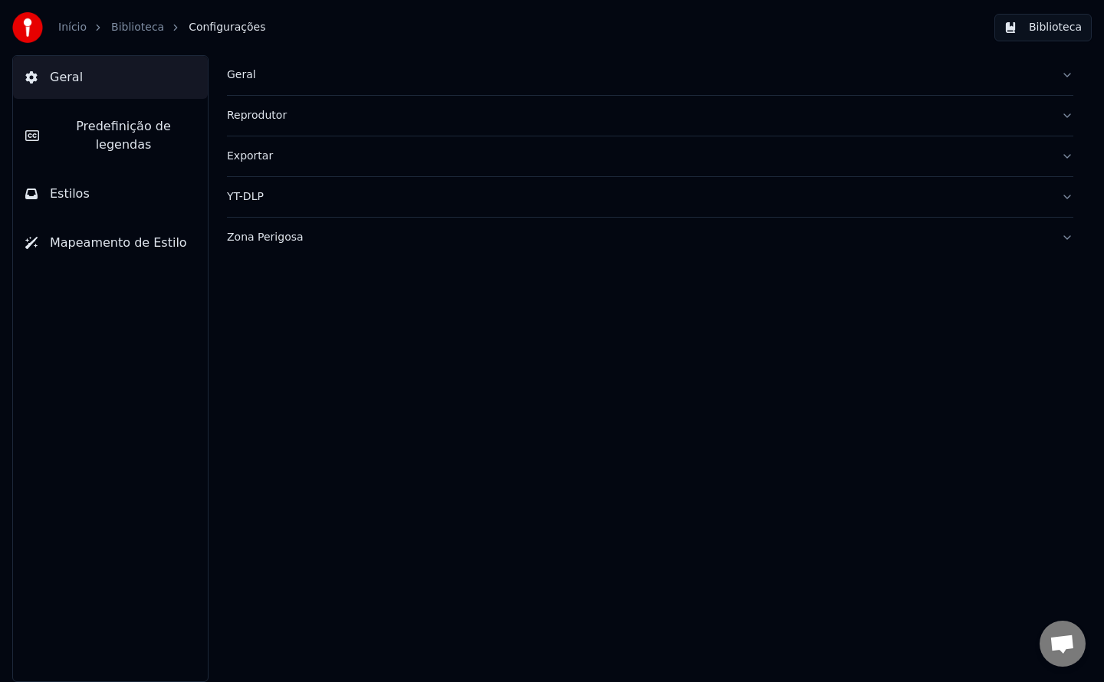
click at [232, 71] on div "Geral" at bounding box center [638, 74] width 822 height 15
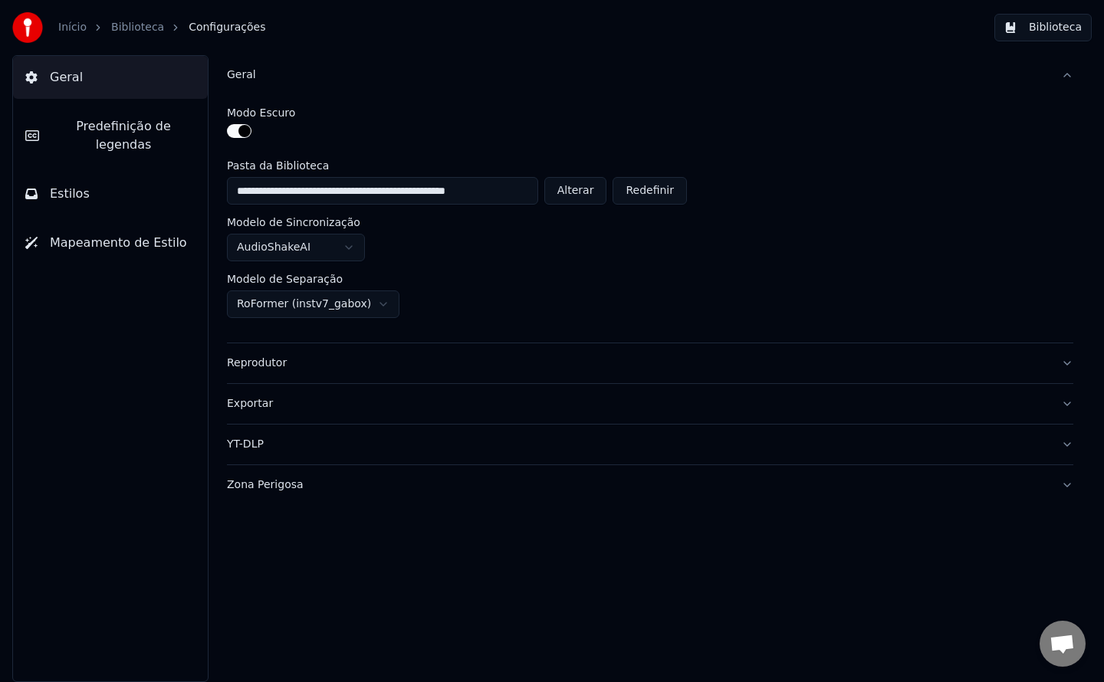
click at [596, 199] on button "Alterar" at bounding box center [575, 191] width 63 height 28
type input "**********"
click at [1042, 31] on button "Biblioteca" at bounding box center [1042, 28] width 97 height 28
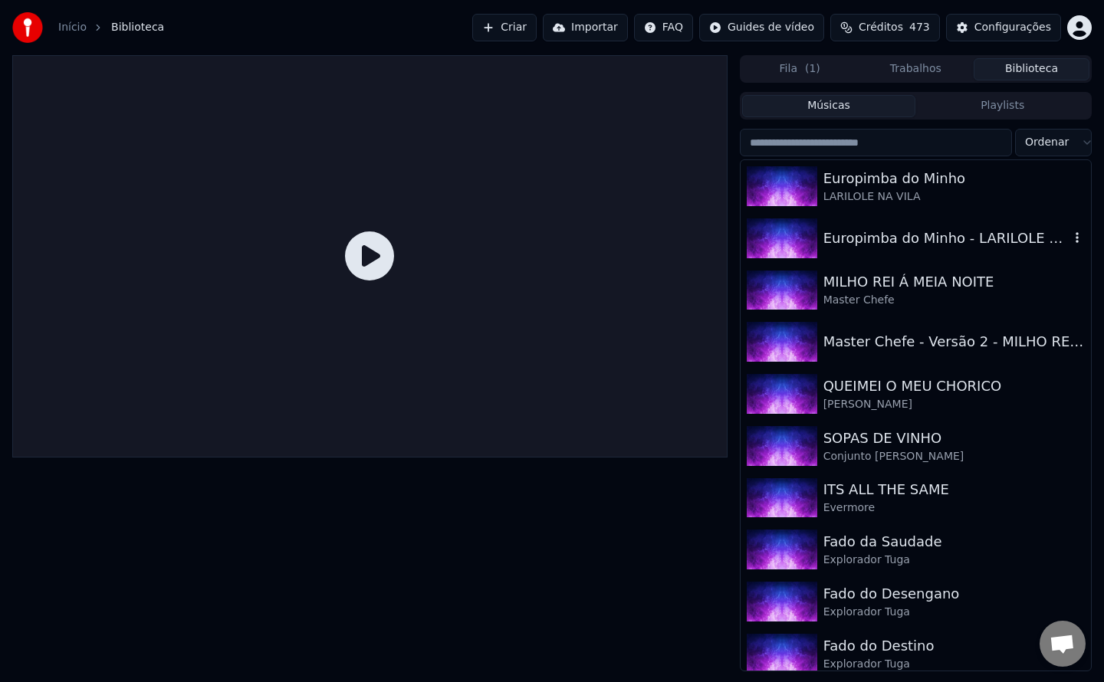
scroll to position [9, 0]
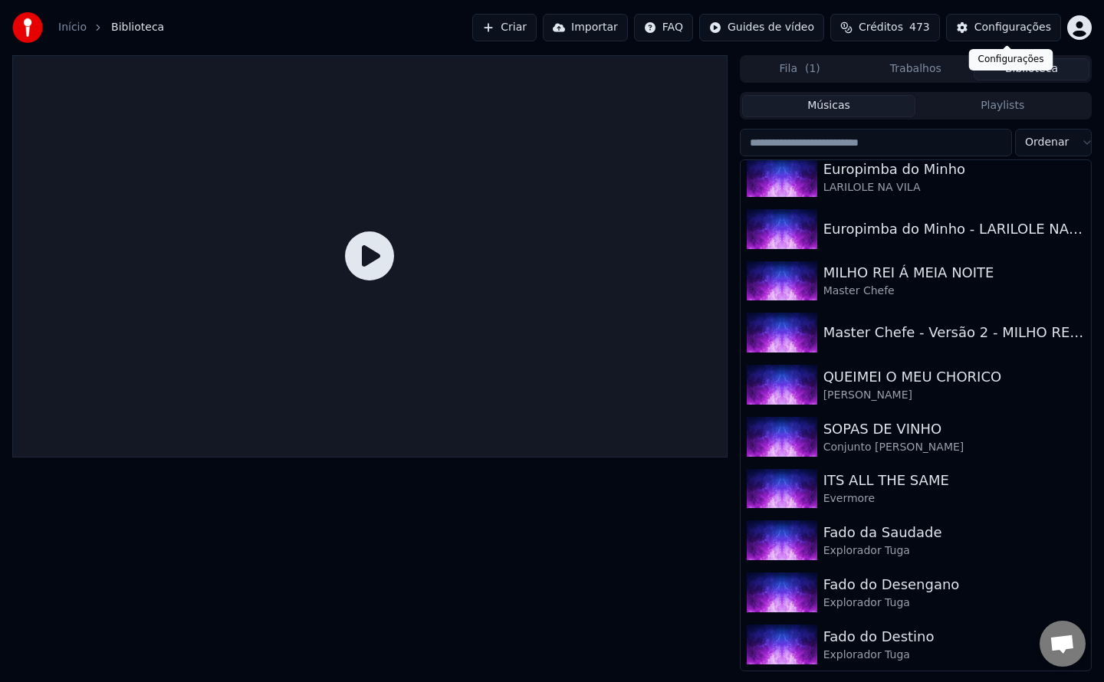
click at [993, 27] on div "Configurações" at bounding box center [1012, 27] width 77 height 15
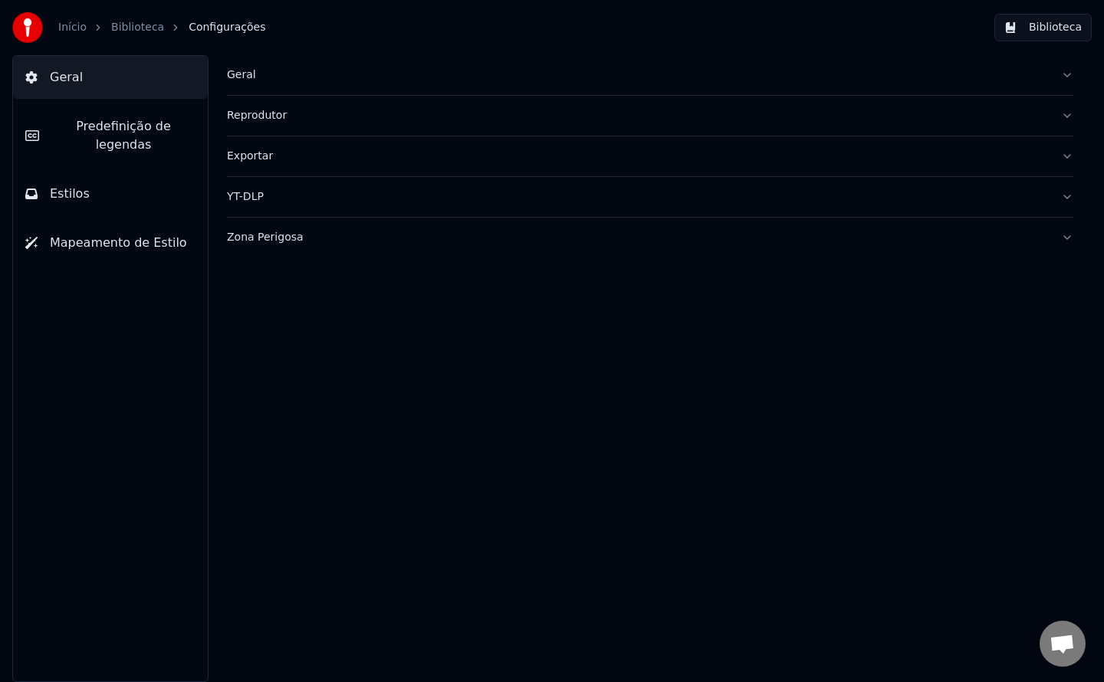
click at [245, 77] on div "Geral" at bounding box center [638, 74] width 822 height 15
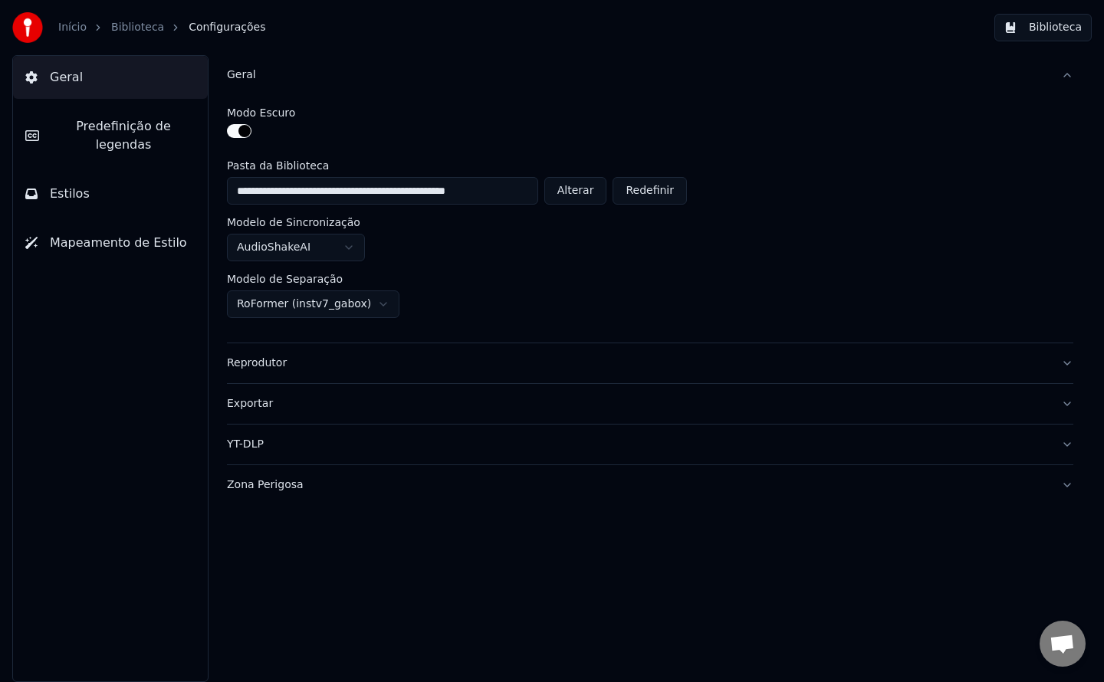
click at [1013, 31] on button "Biblioteca" at bounding box center [1042, 28] width 97 height 28
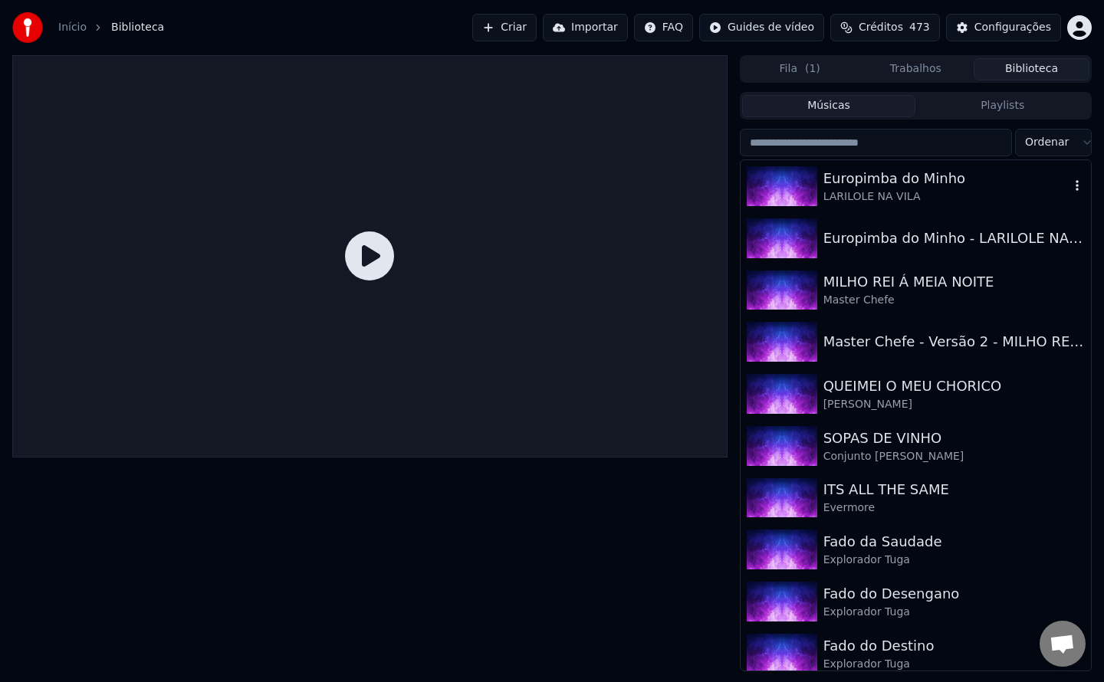
click at [828, 182] on div "Europimba do Minho" at bounding box center [946, 178] width 246 height 21
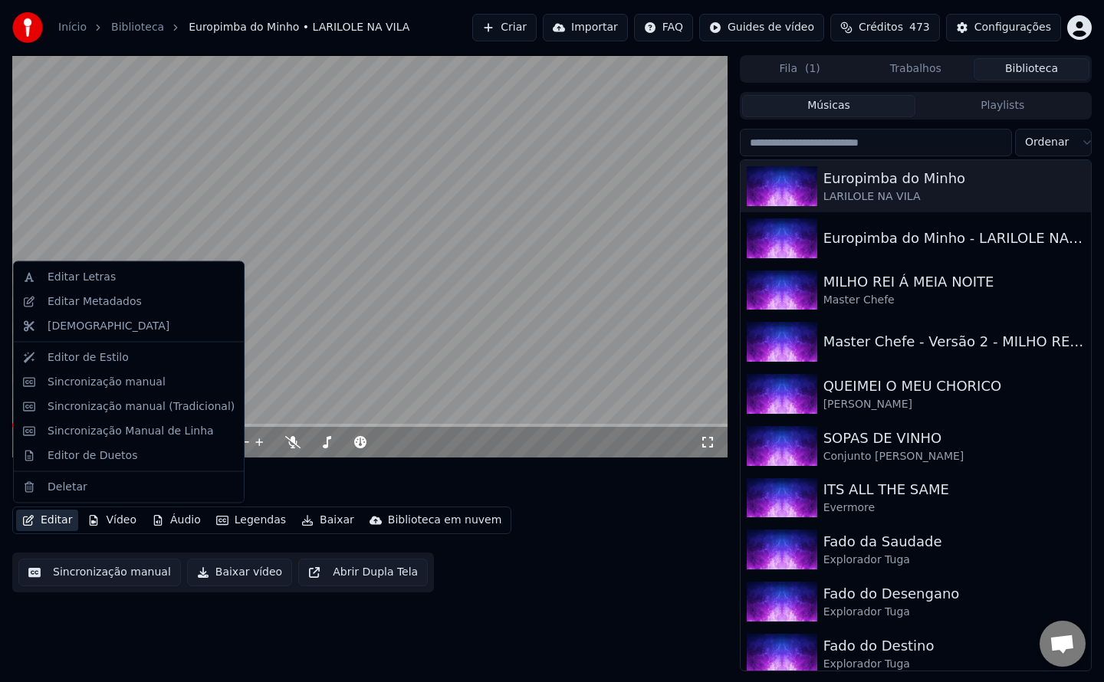
click at [54, 520] on button "Editar" at bounding box center [47, 520] width 62 height 21
click at [131, 297] on div "Editar Metadados" at bounding box center [141, 301] width 187 height 15
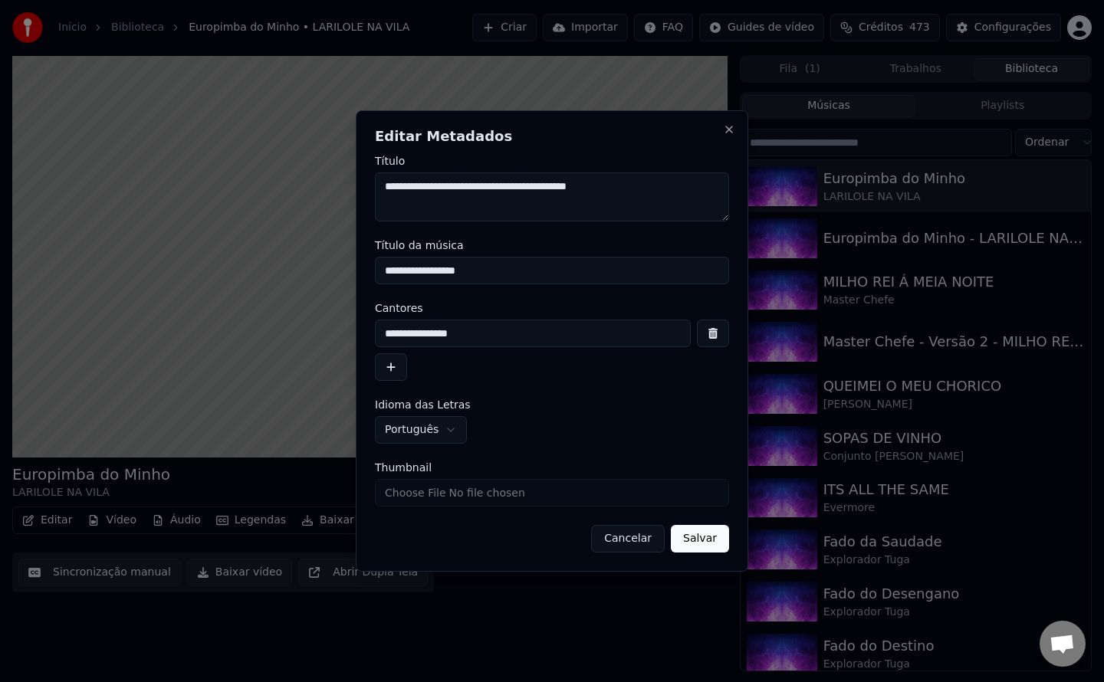
click at [624, 540] on button "Cancelar" at bounding box center [628, 539] width 74 height 28
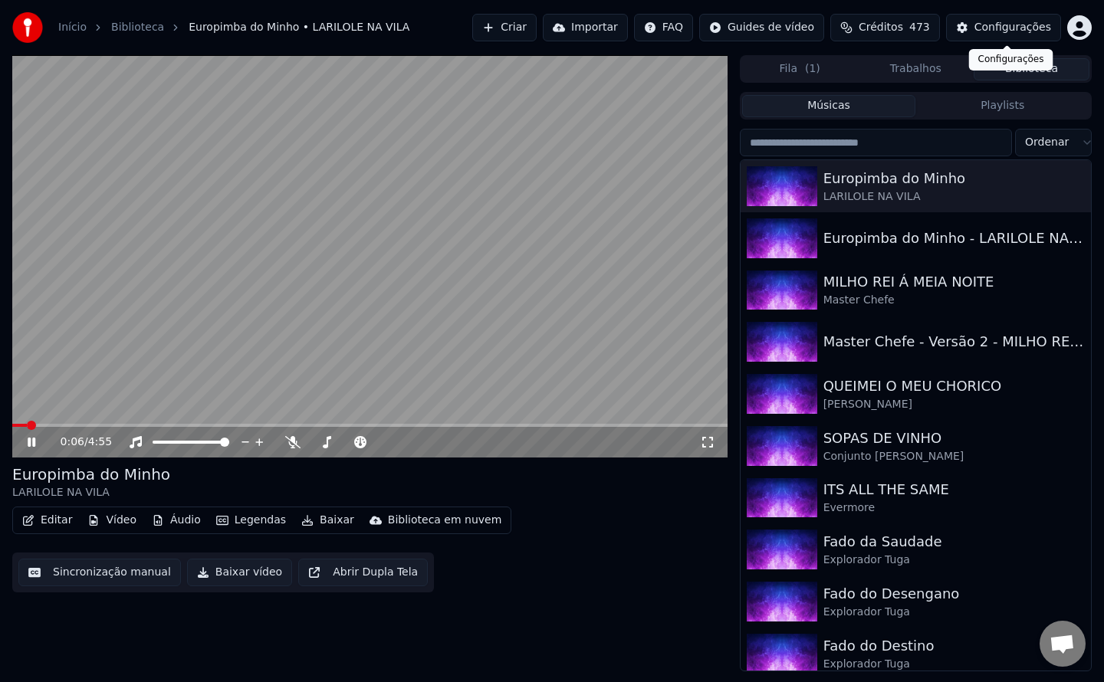
click at [1000, 31] on div "Configurações" at bounding box center [1012, 27] width 77 height 15
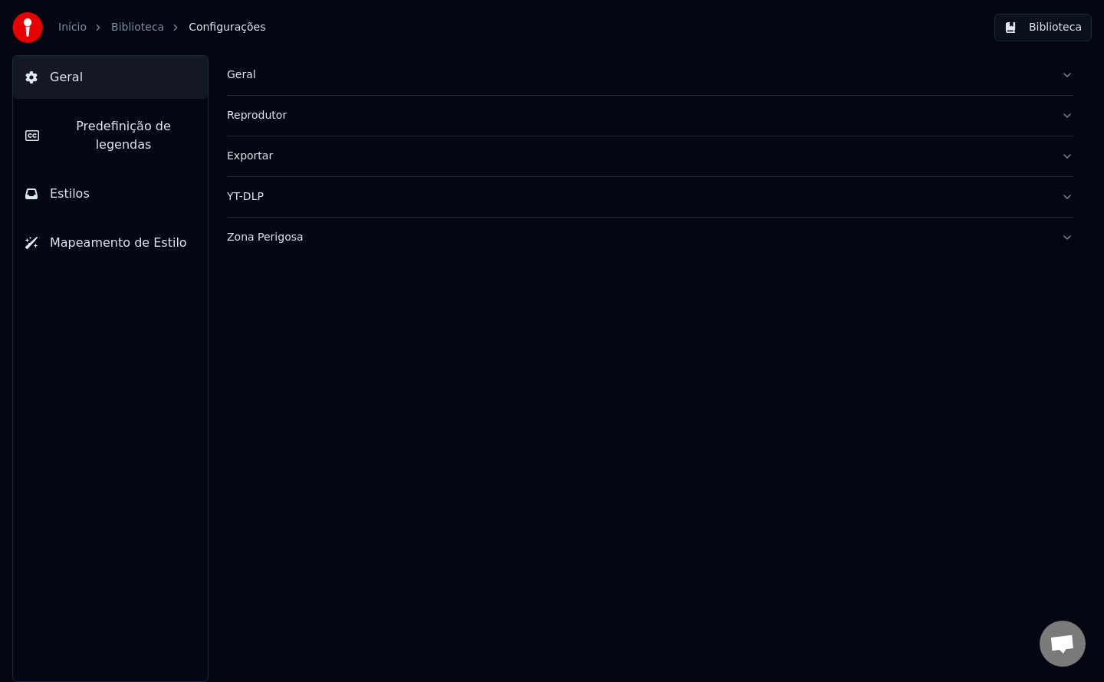
click at [245, 78] on div "Geral" at bounding box center [638, 74] width 822 height 15
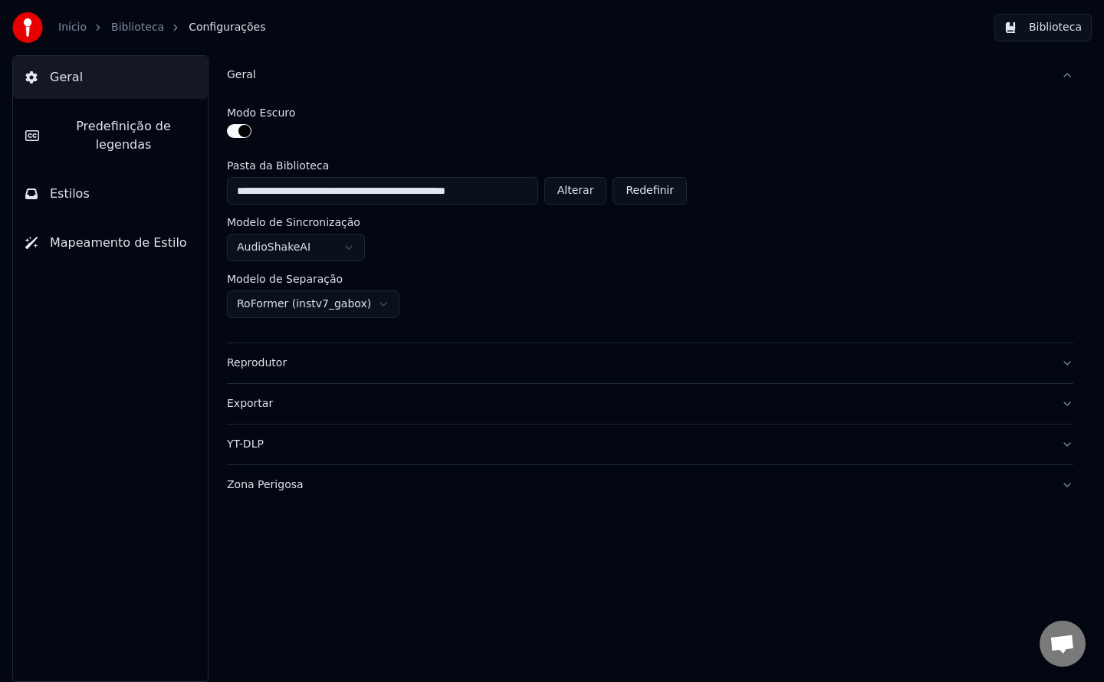
click at [586, 194] on button "Alterar" at bounding box center [575, 191] width 63 height 28
type input "**********"
click at [1043, 35] on button "Biblioteca" at bounding box center [1042, 28] width 97 height 28
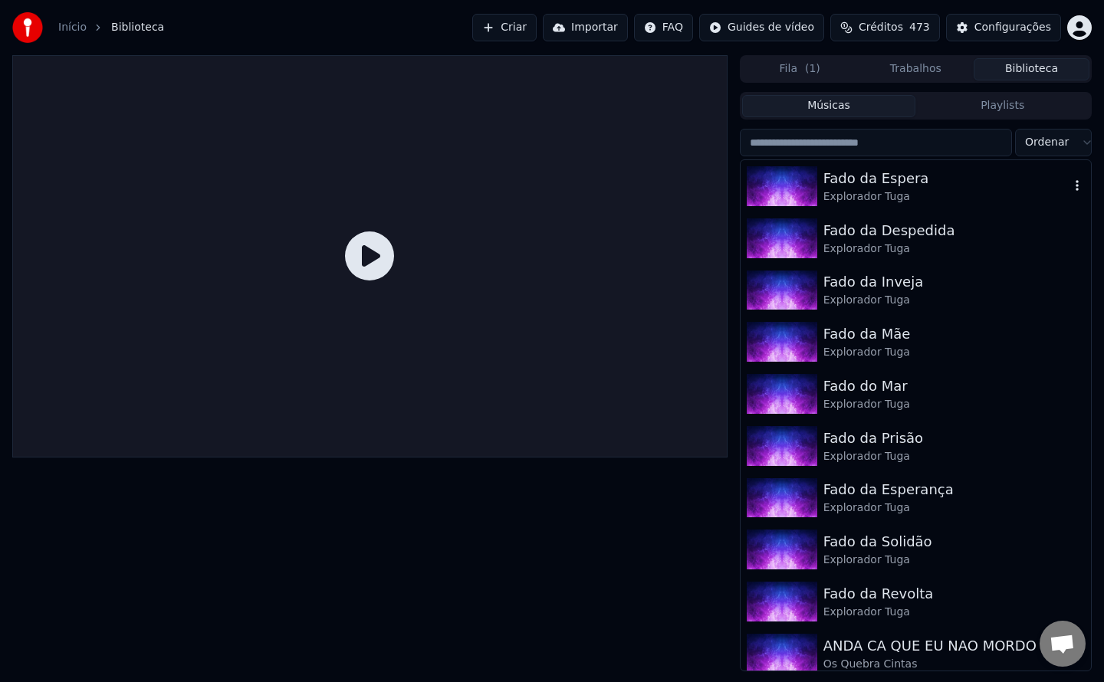
scroll to position [9, 0]
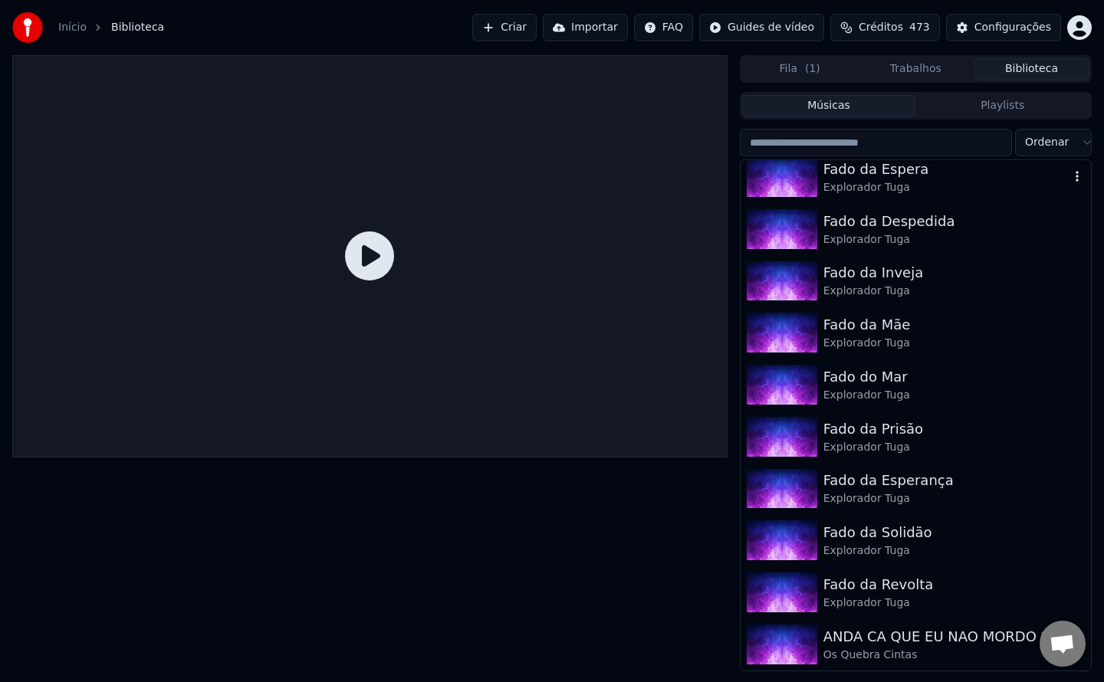
click at [897, 187] on div "Explorador Tuga" at bounding box center [946, 187] width 246 height 15
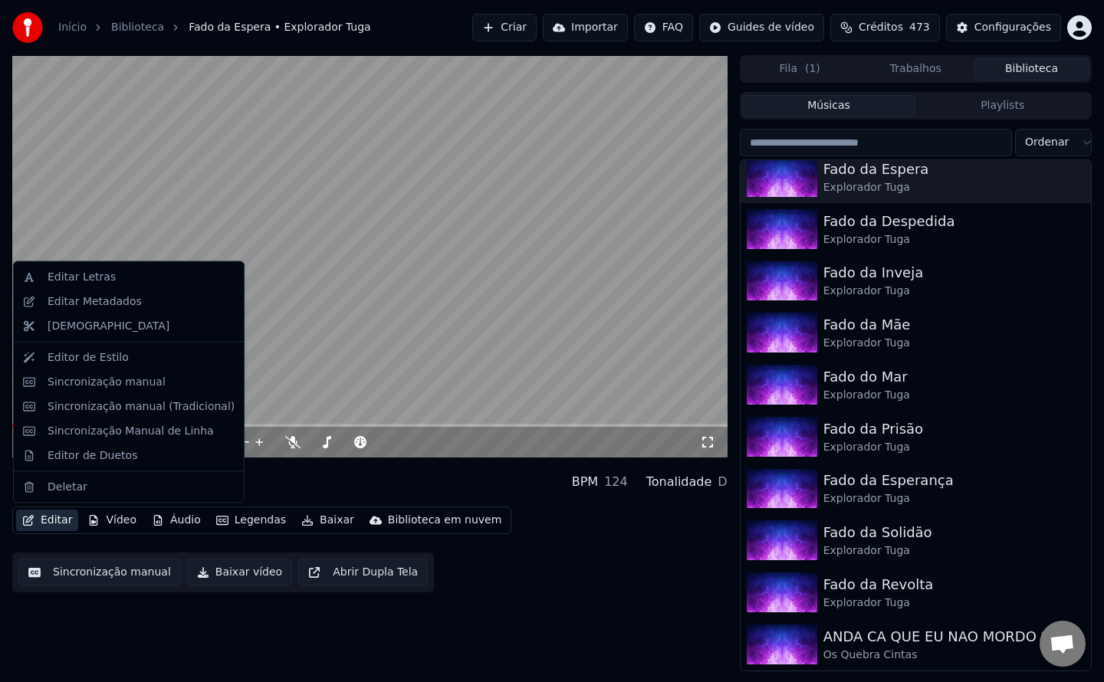
click at [47, 520] on button "Editar" at bounding box center [47, 520] width 62 height 21
click at [104, 303] on div "Editar Metadados" at bounding box center [95, 301] width 94 height 15
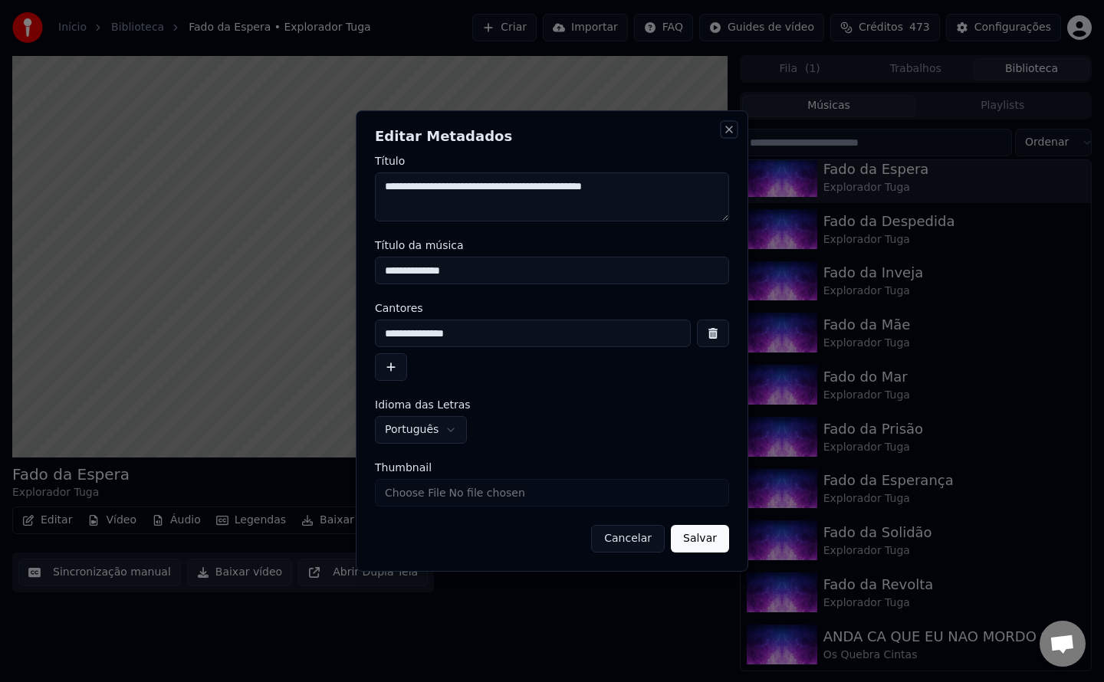
click at [733, 133] on button "Close" at bounding box center [729, 129] width 12 height 12
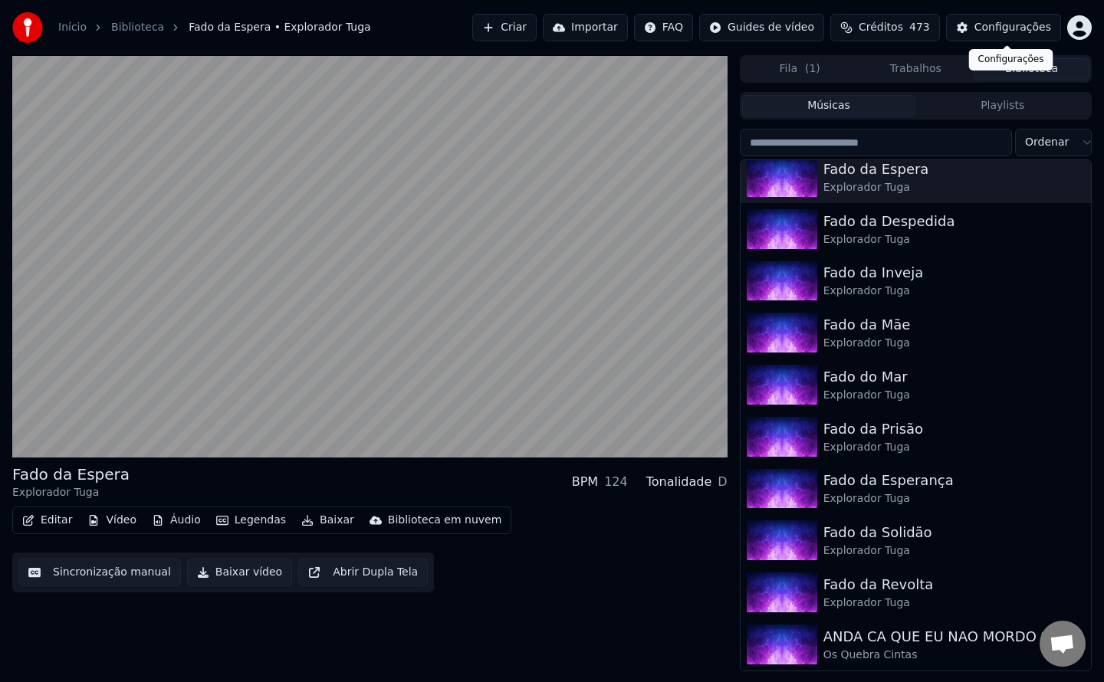
click at [1032, 30] on div "Configurações" at bounding box center [1012, 27] width 77 height 15
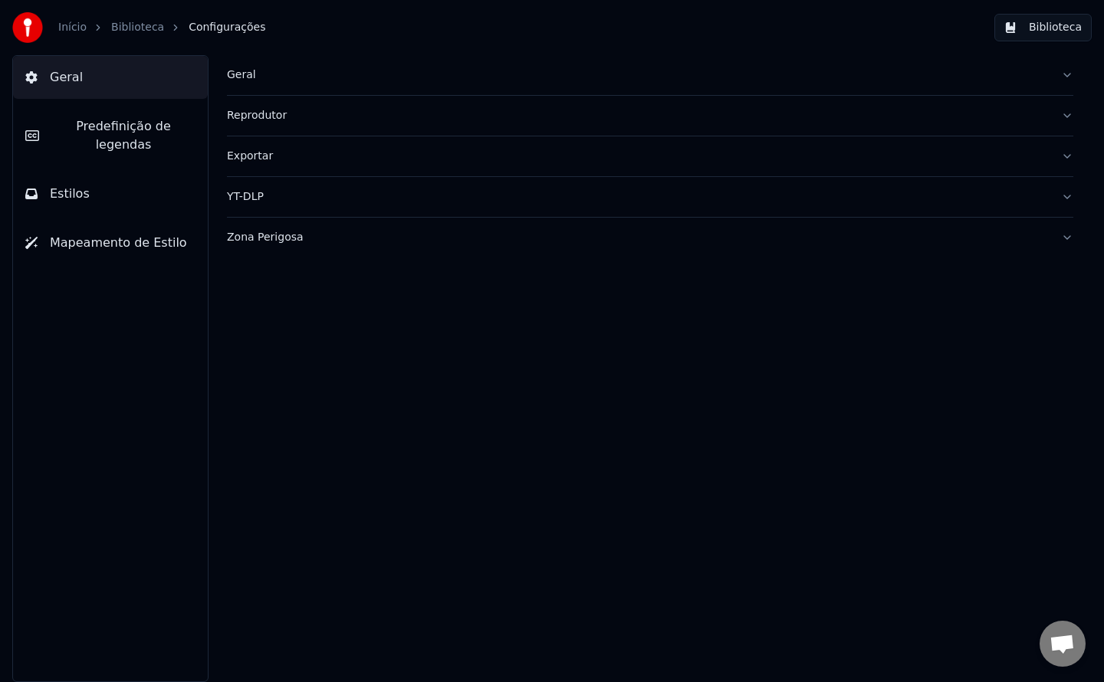
click at [238, 76] on div "Geral" at bounding box center [638, 74] width 822 height 15
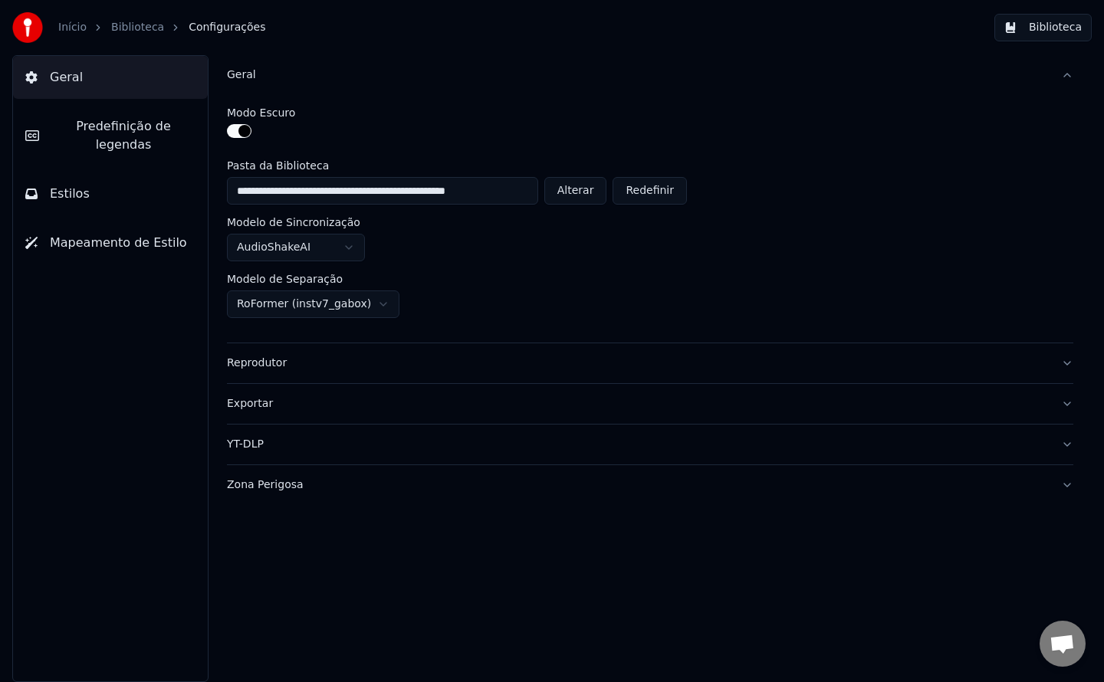
click at [591, 189] on button "Alterar" at bounding box center [575, 191] width 63 height 28
type input "**********"
click at [1041, 31] on button "Biblioteca" at bounding box center [1042, 28] width 97 height 28
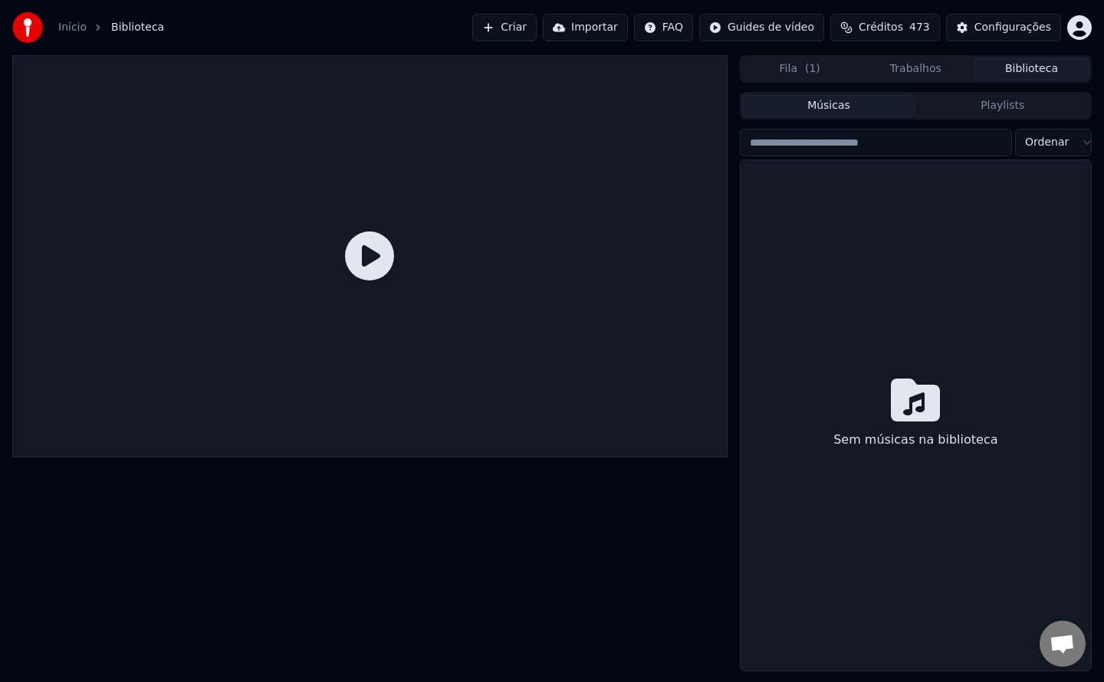
click at [524, 27] on button "Criar" at bounding box center [504, 28] width 64 height 28
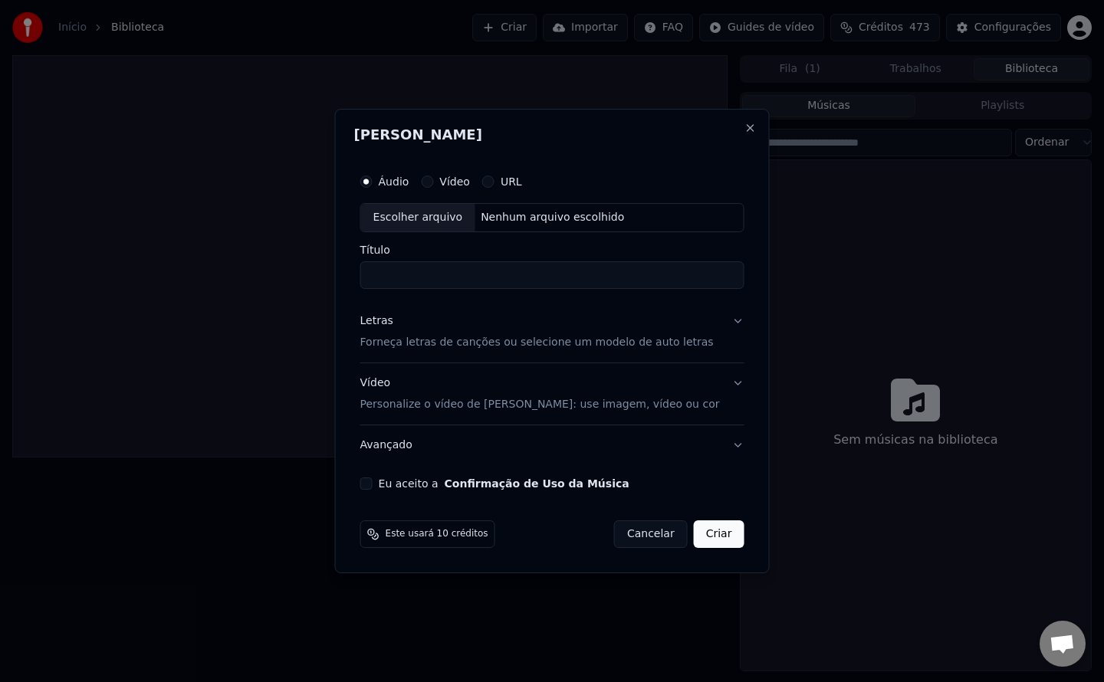
click at [373, 487] on button "Eu aceito a Confirmação de Uso da Música" at bounding box center [366, 484] width 12 height 12
click at [393, 323] on div "Letras" at bounding box center [376, 321] width 33 height 15
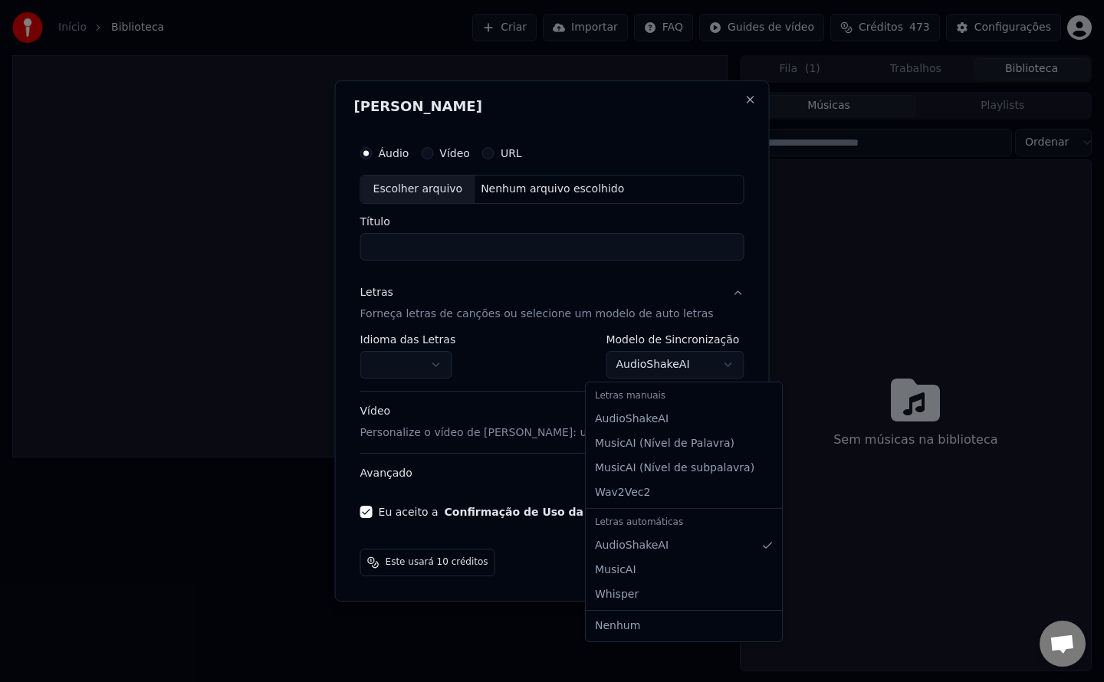
click at [608, 365] on body "Início Biblioteca Criar Importar FAQ Guides de vídeo Créditos 473 Configurações…" at bounding box center [552, 341] width 1104 height 682
select select "**********"
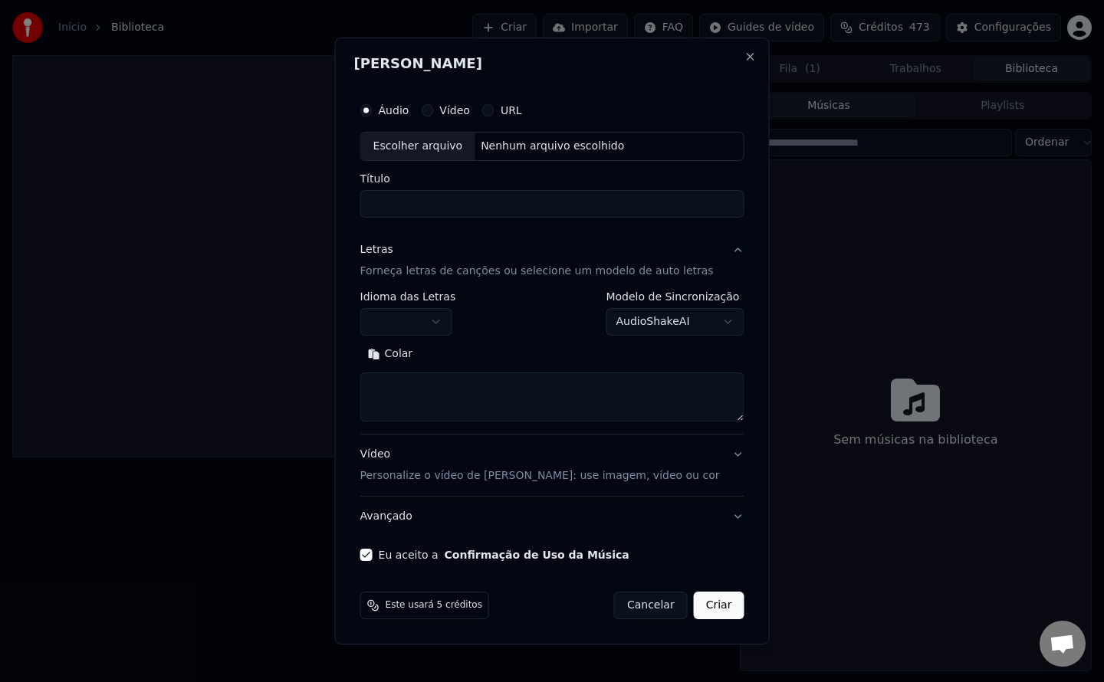
click at [411, 352] on button "Colar" at bounding box center [390, 354] width 61 height 25
type textarea "**********"
click at [447, 331] on button "button" at bounding box center [406, 322] width 92 height 28
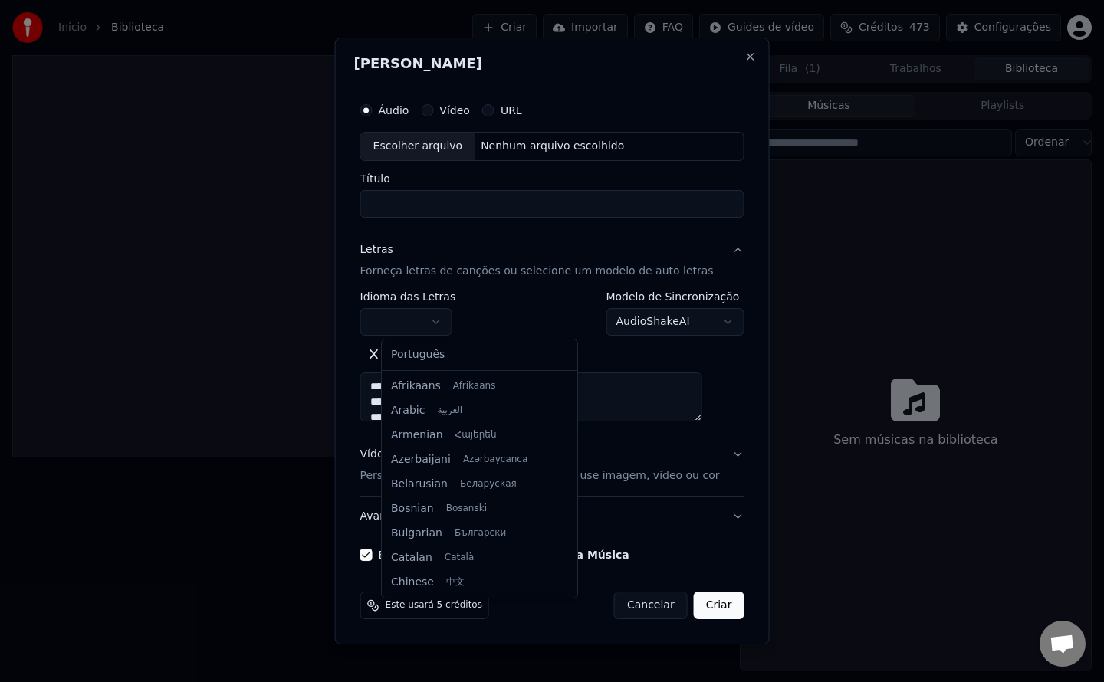
select select "**"
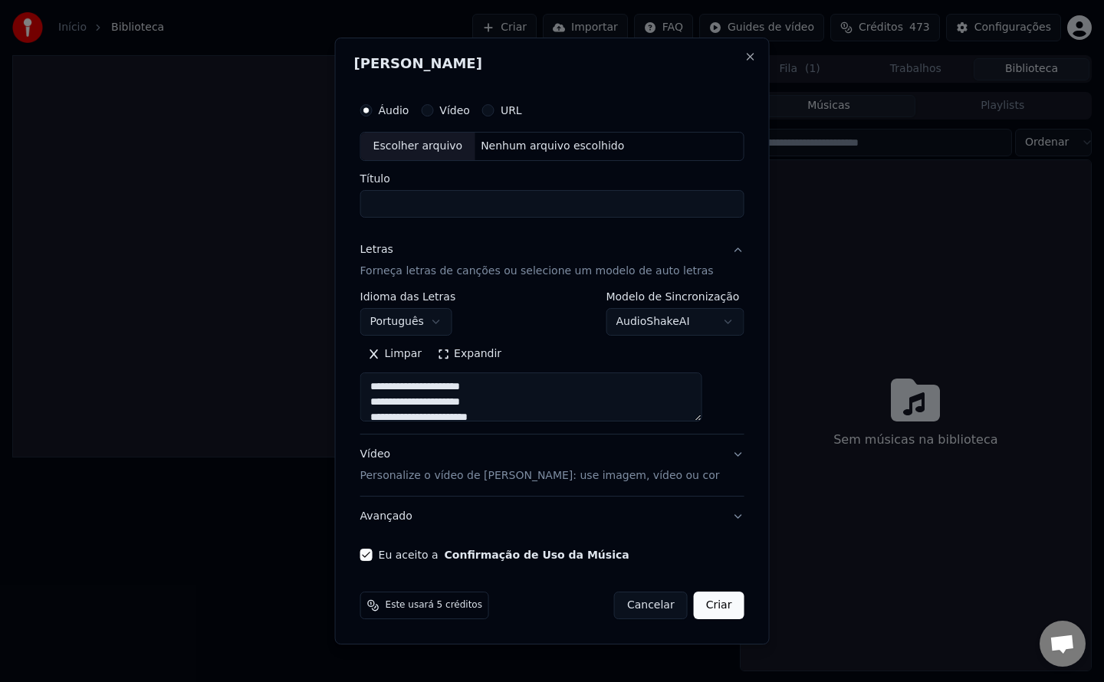
click at [547, 143] on div "Nenhum arquivo escolhido" at bounding box center [553, 146] width 156 height 15
type textarea "**********"
type input "**********"
click at [714, 610] on button "Criar" at bounding box center [719, 606] width 51 height 28
type textarea "**********"
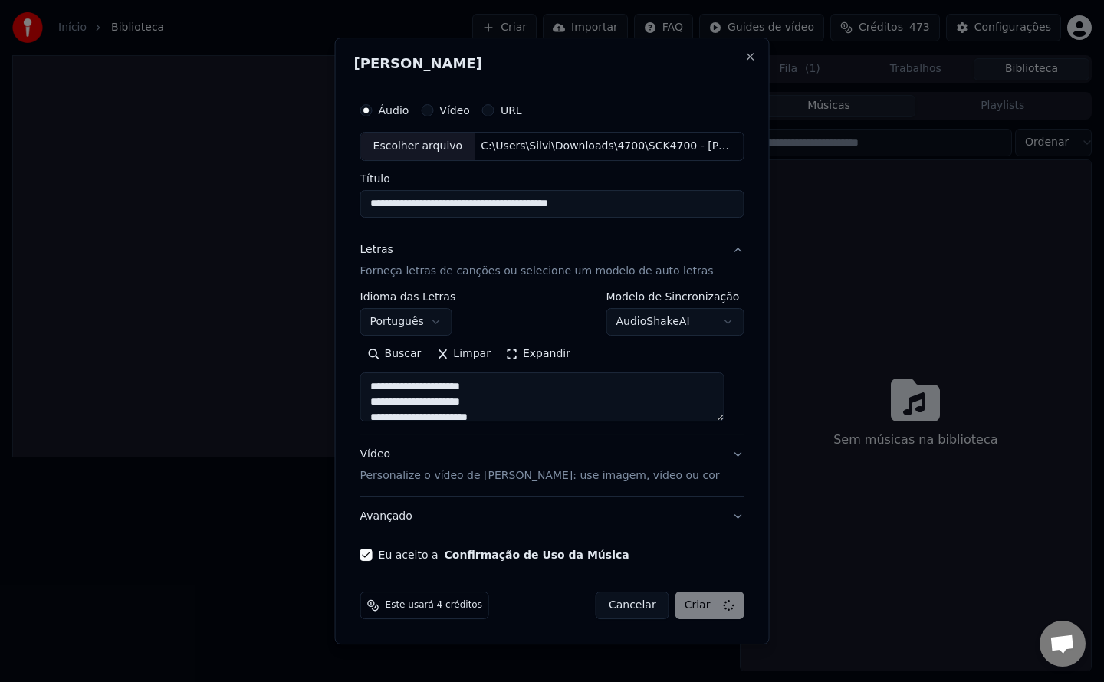
select select "**********"
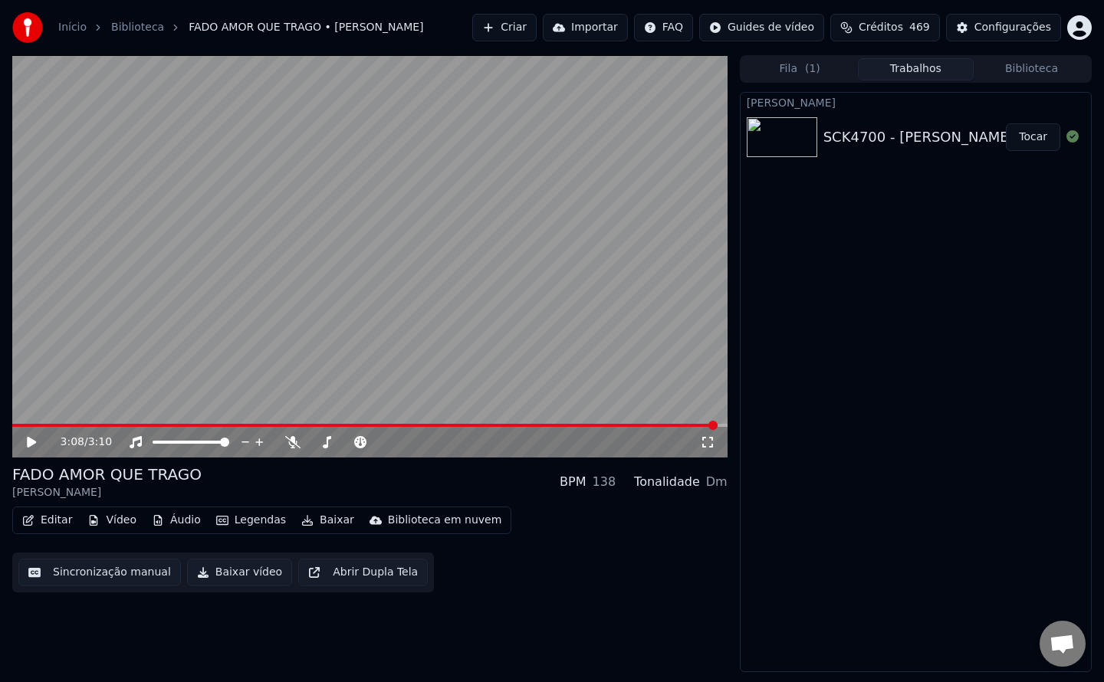
click at [135, 327] on video at bounding box center [369, 256] width 715 height 402
click at [31, 446] on icon at bounding box center [43, 442] width 36 height 12
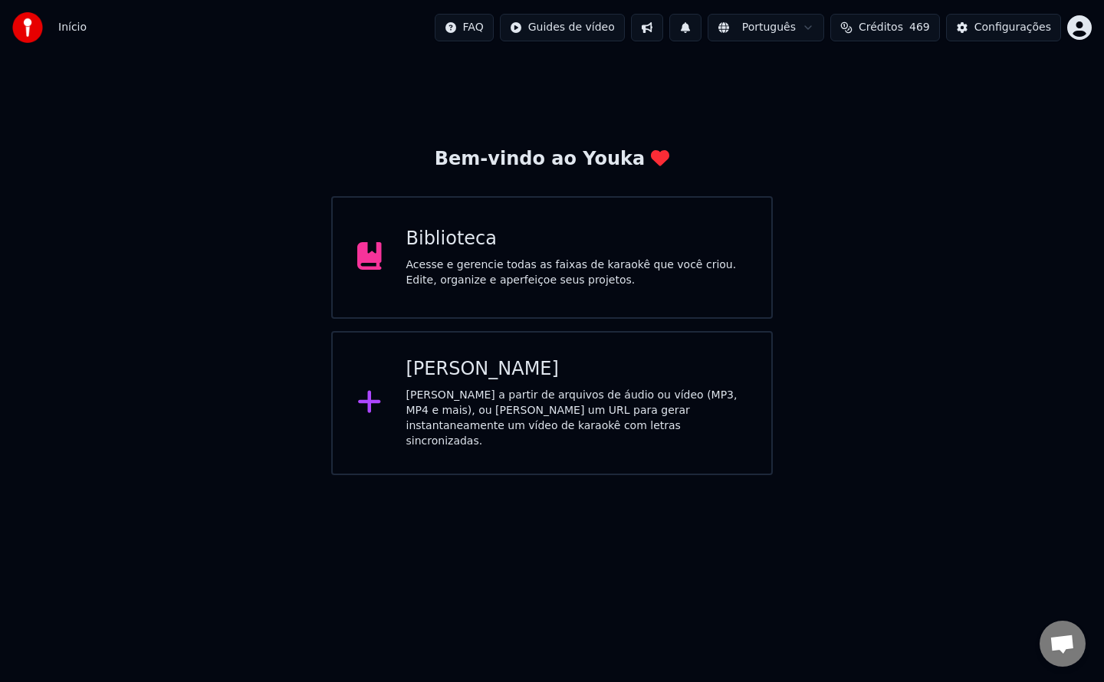
scroll to position [1993, 0]
